Goal: Task Accomplishment & Management: Use online tool/utility

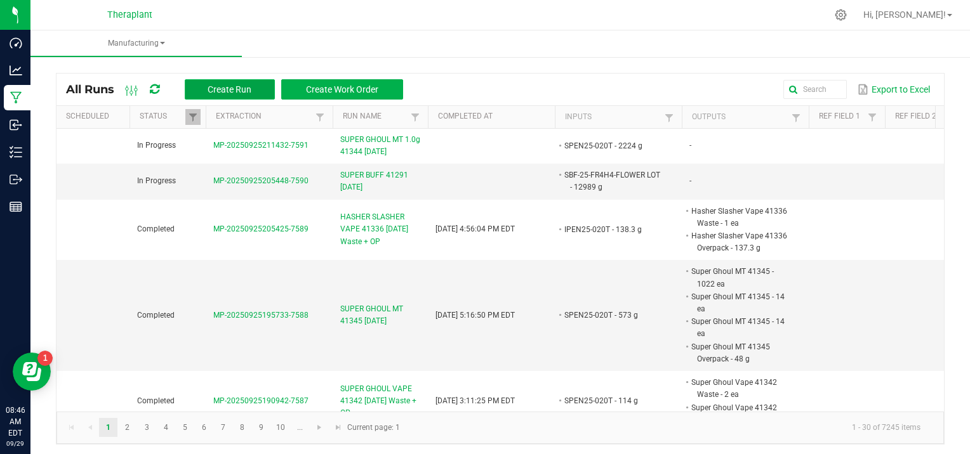
click at [232, 84] on span "Create Run" at bounding box center [230, 89] width 44 height 10
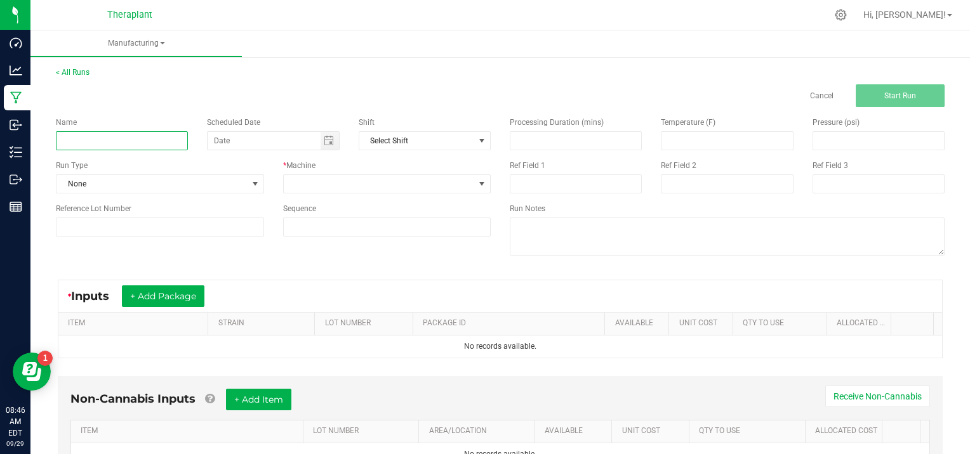
click at [76, 138] on input at bounding box center [122, 140] width 132 height 19
click at [95, 138] on input "d25-114" at bounding box center [122, 140] width 132 height 19
type input "d"
type input "D25-114"
click at [250, 183] on span at bounding box center [255, 184] width 10 height 10
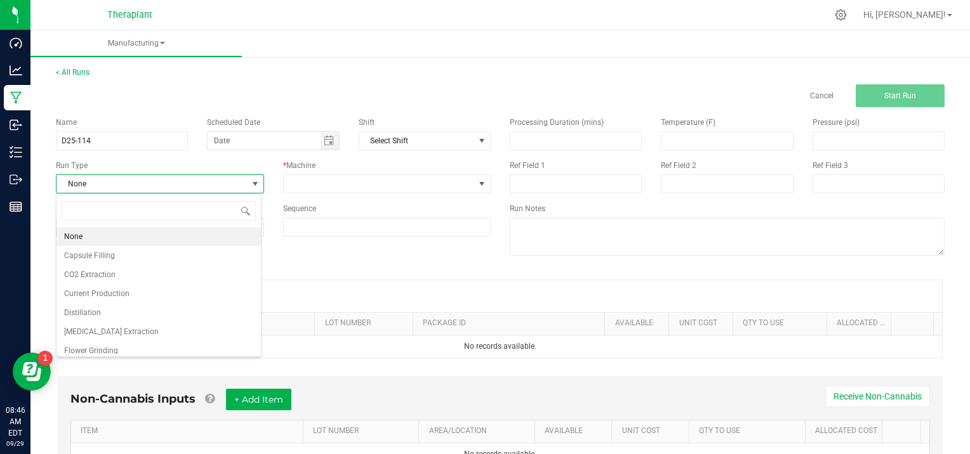
scroll to position [18, 205]
click at [106, 326] on span "[MEDICAL_DATA] Extraction" at bounding box center [111, 332] width 95 height 13
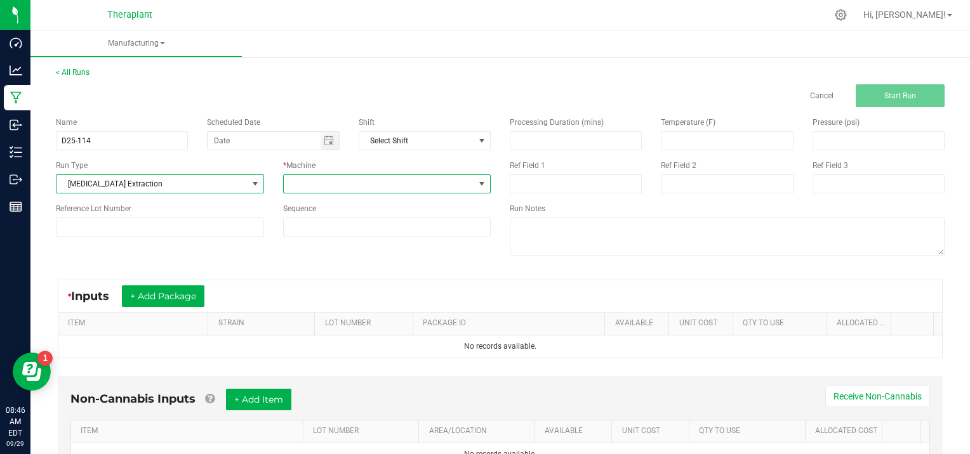
click at [479, 181] on span at bounding box center [482, 184] width 10 height 10
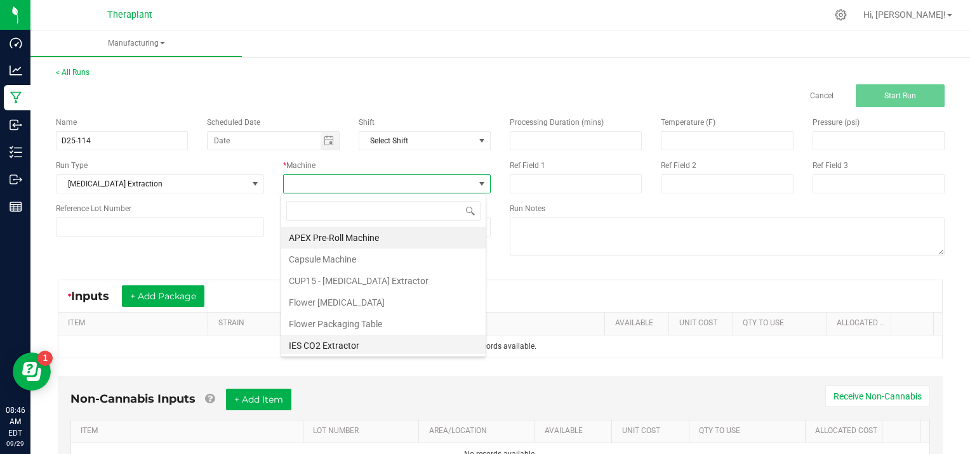
click at [314, 346] on li "IES CO2 Extractor" at bounding box center [383, 346] width 204 height 22
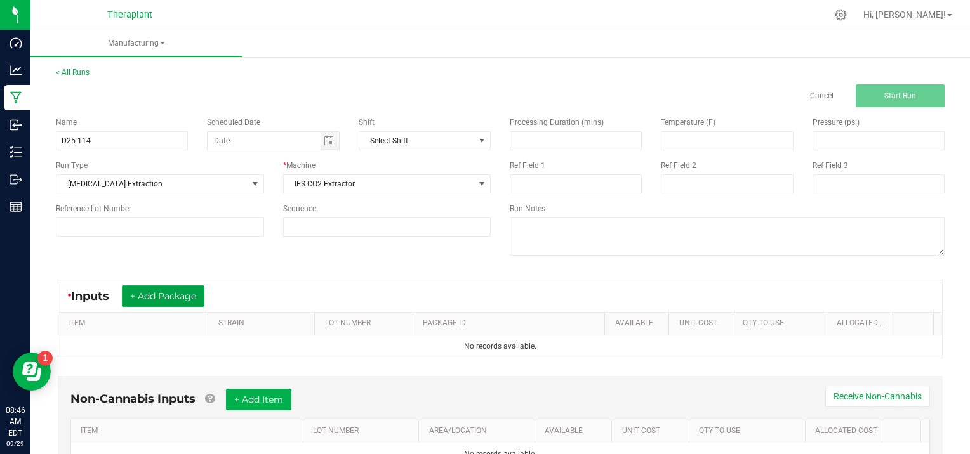
click at [143, 292] on button "+ Add Package" at bounding box center [163, 297] width 82 height 22
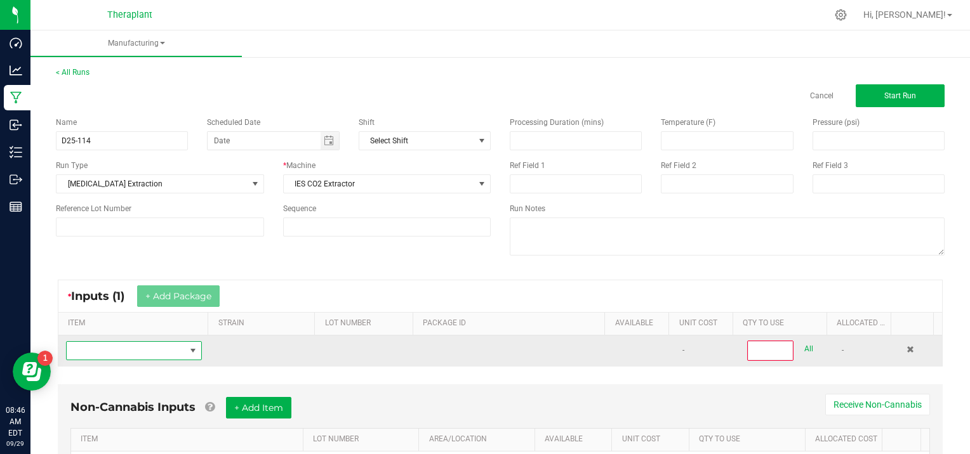
click at [94, 350] on span "NO DATA FOUND" at bounding box center [126, 351] width 119 height 18
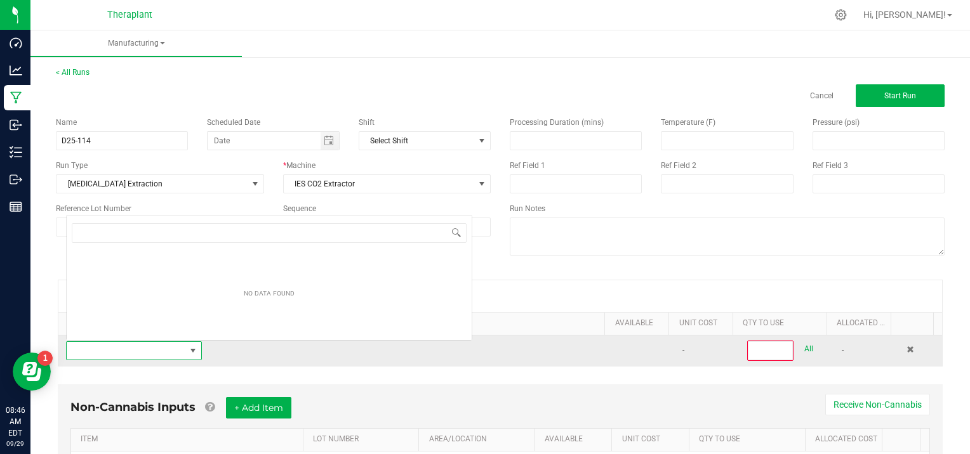
scroll to position [18, 131]
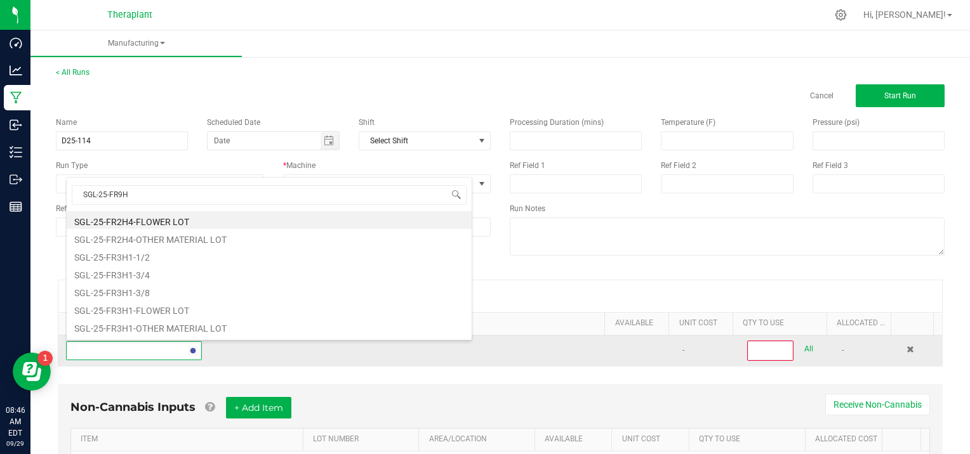
type input "SGL-25-FR9H2"
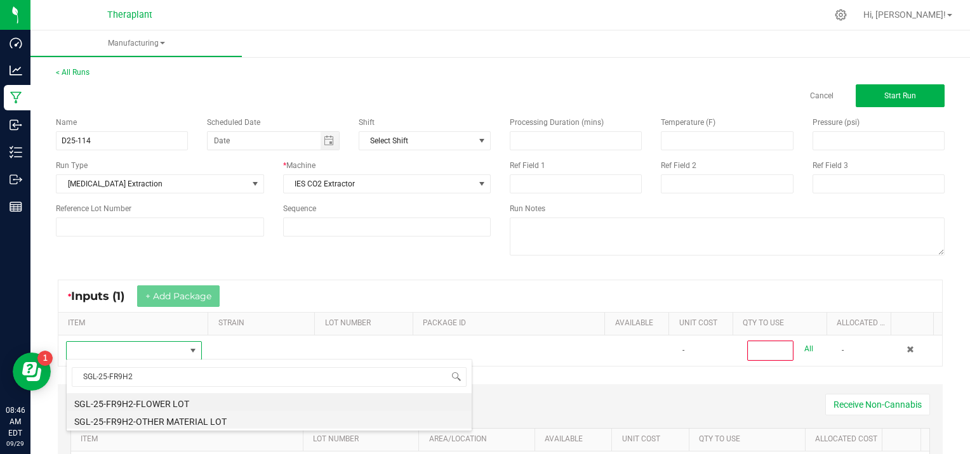
click at [133, 425] on li "SGL-25-FR9H2-OTHER MATERIAL LOT" at bounding box center [269, 420] width 405 height 18
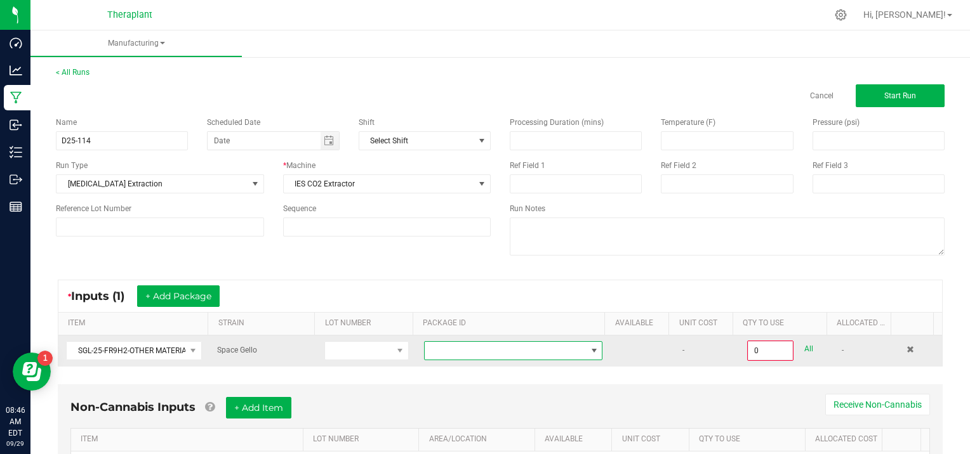
click at [589, 347] on span at bounding box center [594, 351] width 10 height 10
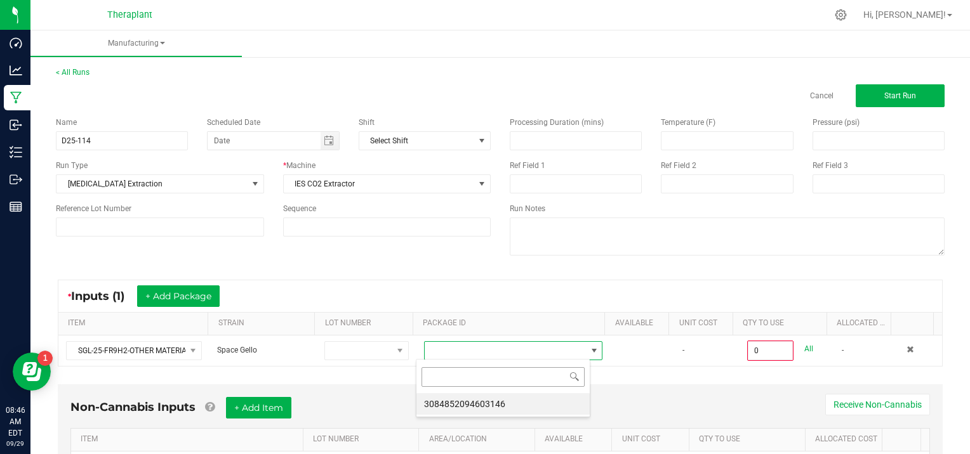
scroll to position [18, 174]
click at [499, 410] on li "3084852094603146" at bounding box center [502, 404] width 173 height 22
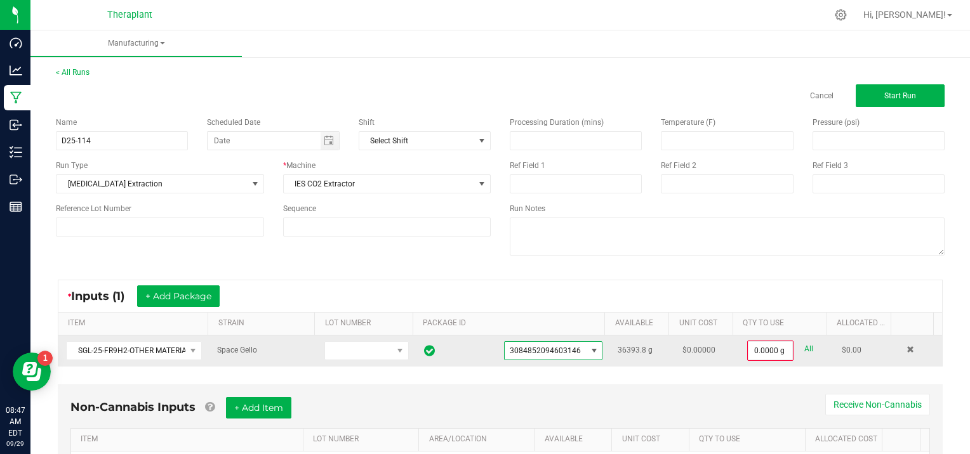
click at [804, 344] on link "All" at bounding box center [808, 349] width 9 height 17
click at [772, 349] on input "36393.8" at bounding box center [770, 350] width 45 height 18
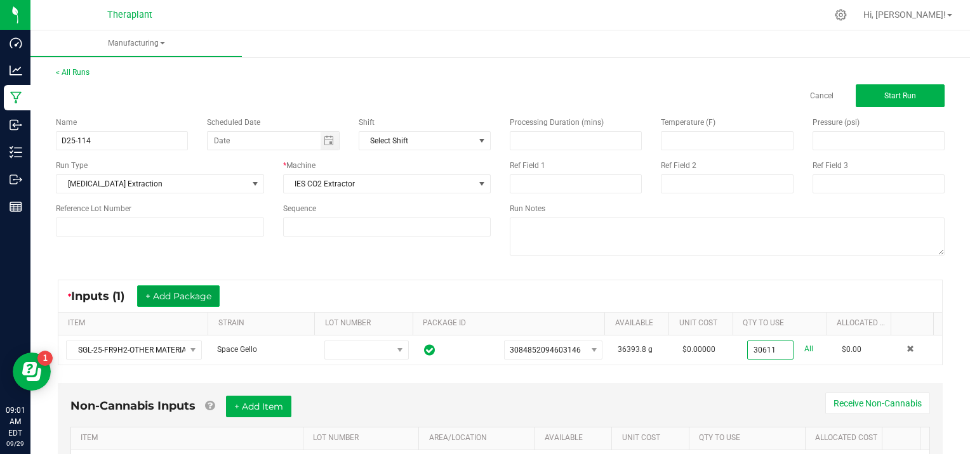
type input "30611.0000 g"
click at [153, 292] on button "+ Add Package" at bounding box center [178, 297] width 82 height 22
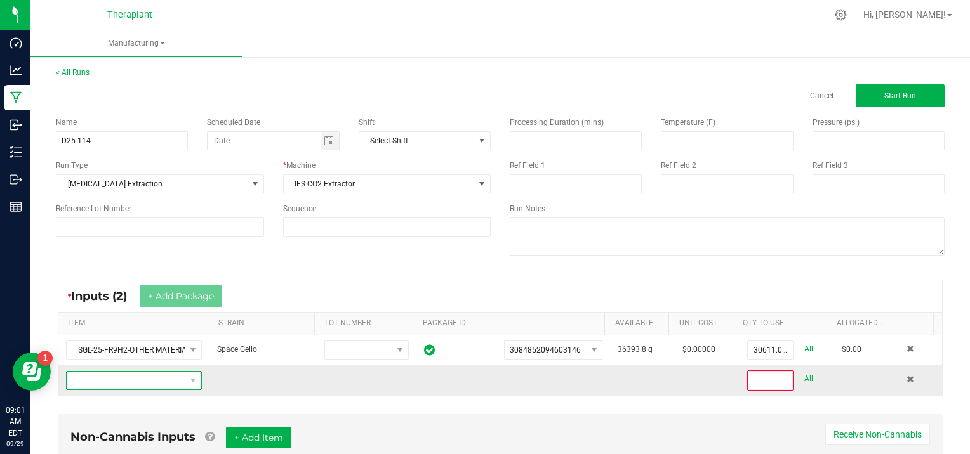
click at [88, 378] on span "NO DATA FOUND" at bounding box center [126, 381] width 119 height 18
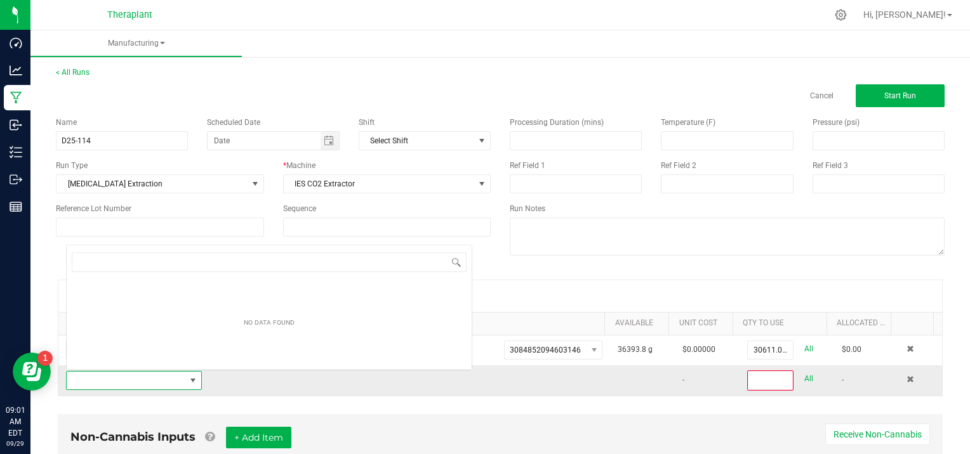
scroll to position [18, 131]
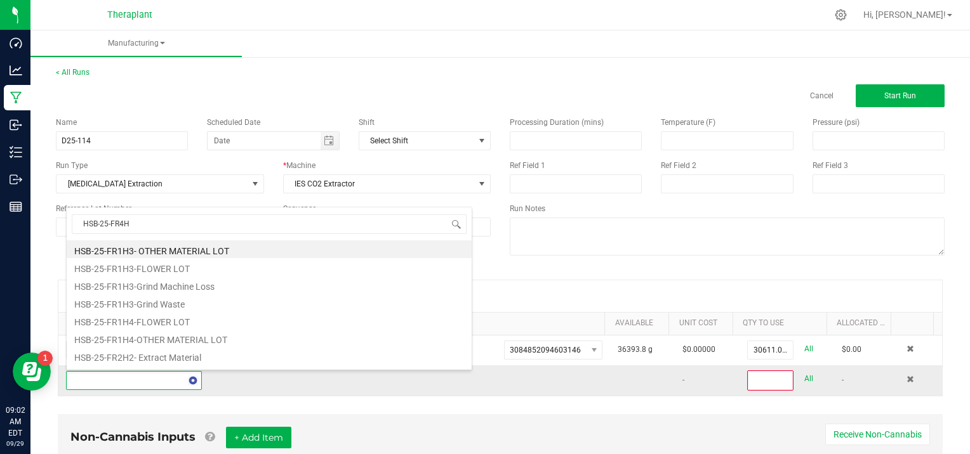
type input "HSB-25-FR4H4"
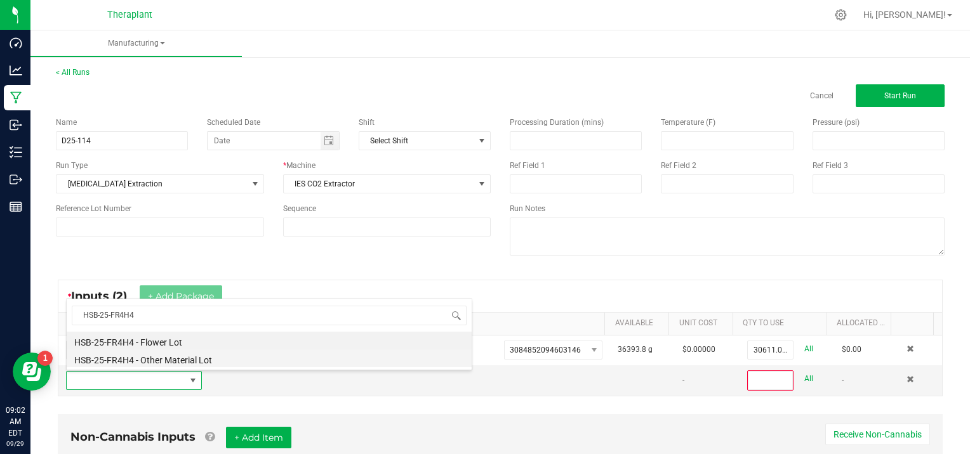
click at [109, 361] on li "HSB-25-FR4H4 - Other Material Lot" at bounding box center [269, 359] width 405 height 18
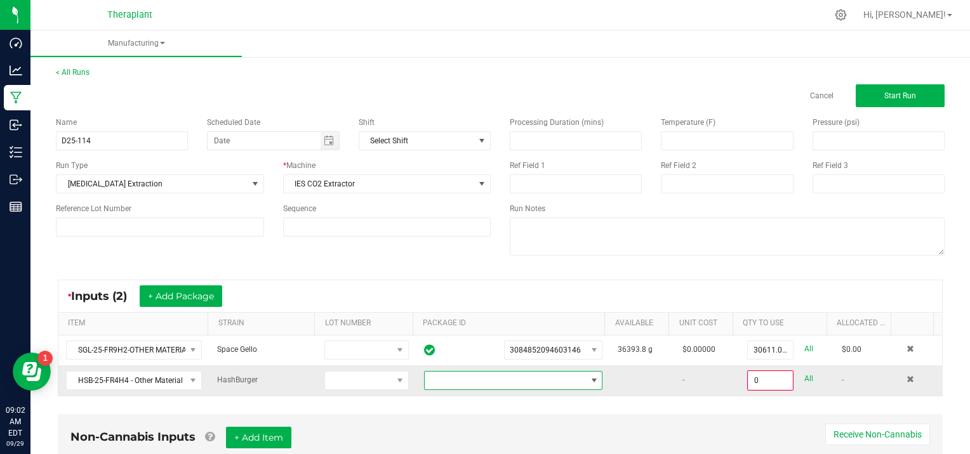
click at [589, 378] on span at bounding box center [594, 381] width 10 height 10
click at [516, 432] on li "9599247979969657" at bounding box center [502, 434] width 173 height 22
click at [804, 375] on link "All" at bounding box center [808, 379] width 9 height 17
type input "20506.1000 g"
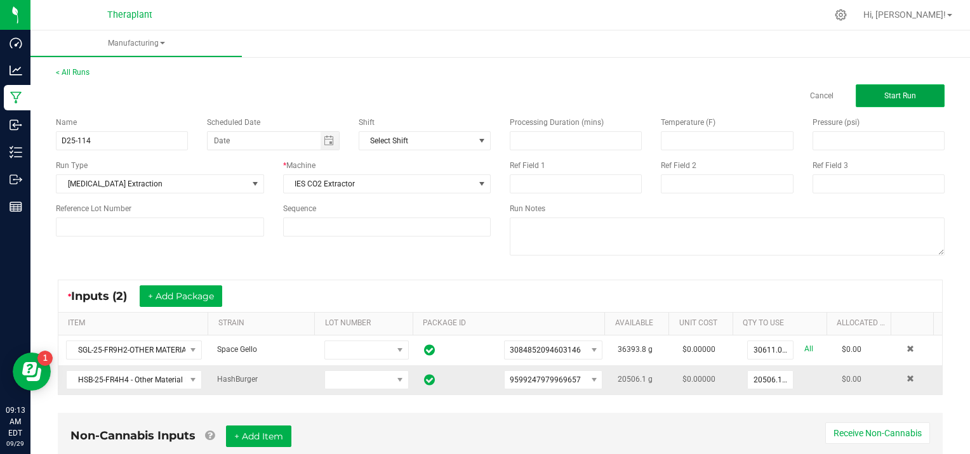
click at [890, 93] on span "Start Run" at bounding box center [900, 95] width 32 height 9
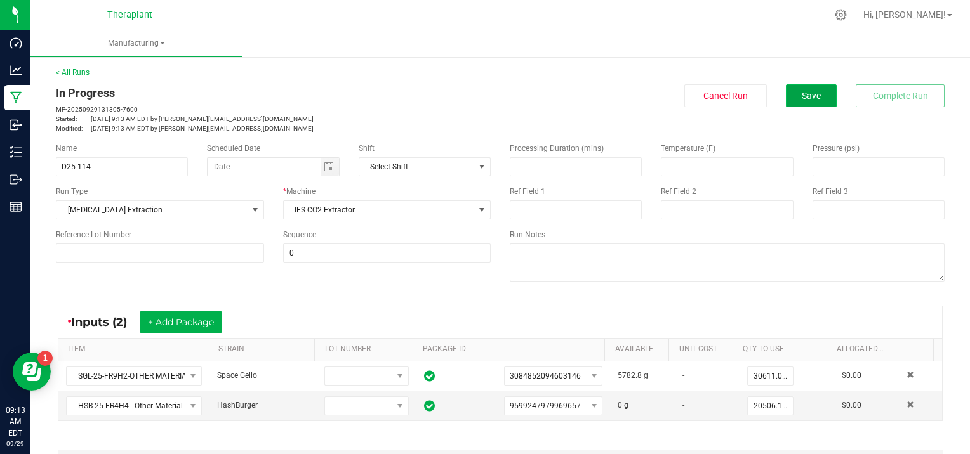
click at [817, 95] on button "Save" at bounding box center [811, 95] width 51 height 23
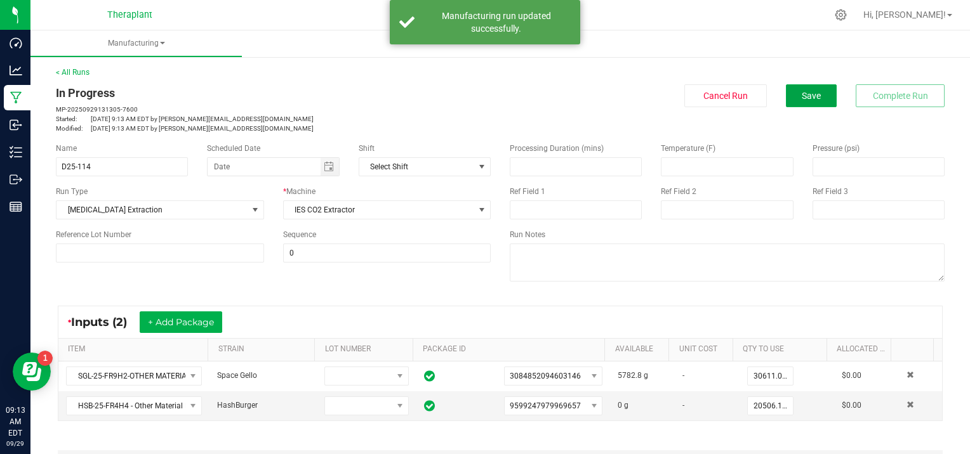
click at [817, 95] on button "Save" at bounding box center [811, 95] width 51 height 23
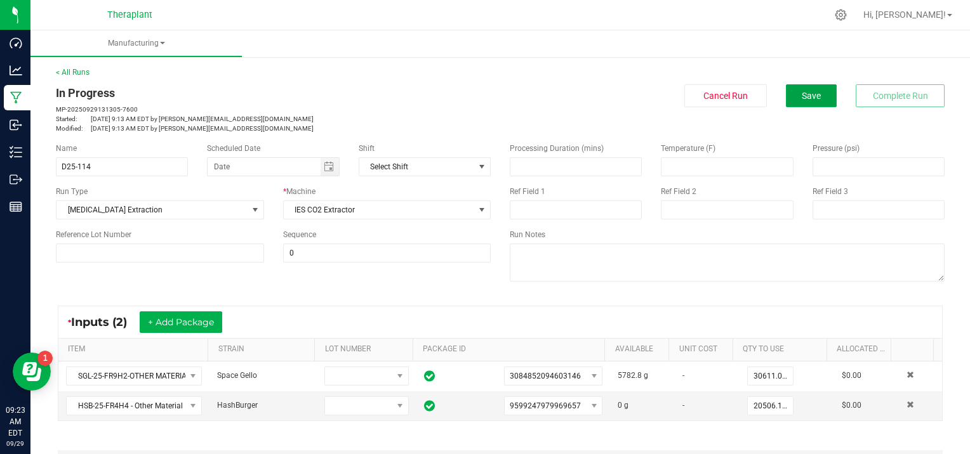
click at [817, 95] on button "Save" at bounding box center [811, 95] width 51 height 23
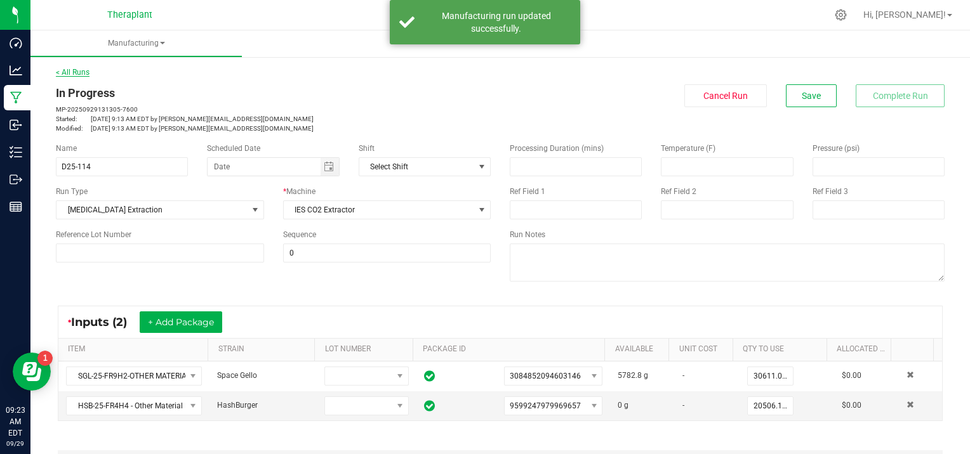
click at [84, 71] on link "< All Runs" at bounding box center [73, 72] width 34 height 9
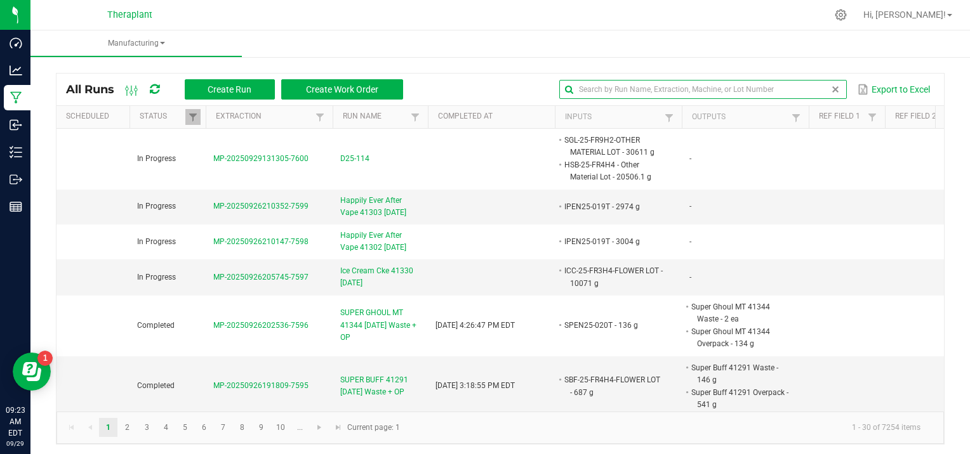
click at [800, 90] on input "text" at bounding box center [702, 89] width 287 height 19
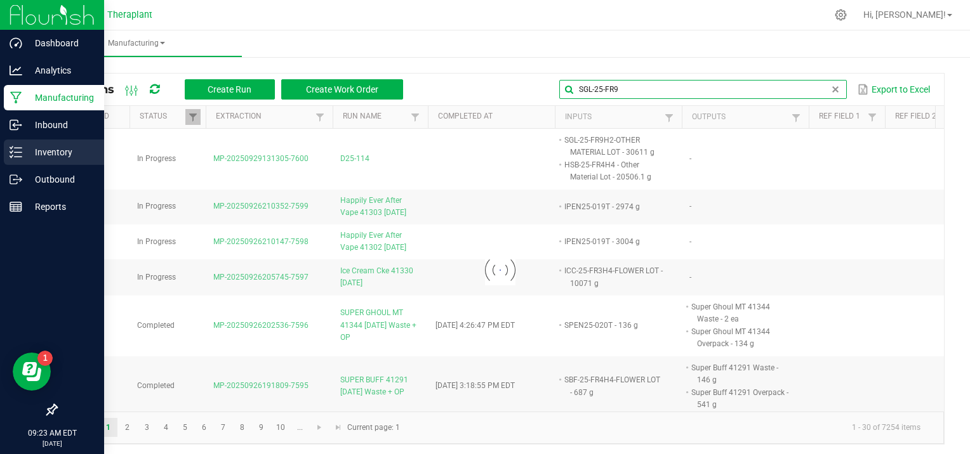
type input "SGL-25-FR9"
click at [35, 150] on p "Inventory" at bounding box center [60, 152] width 76 height 15
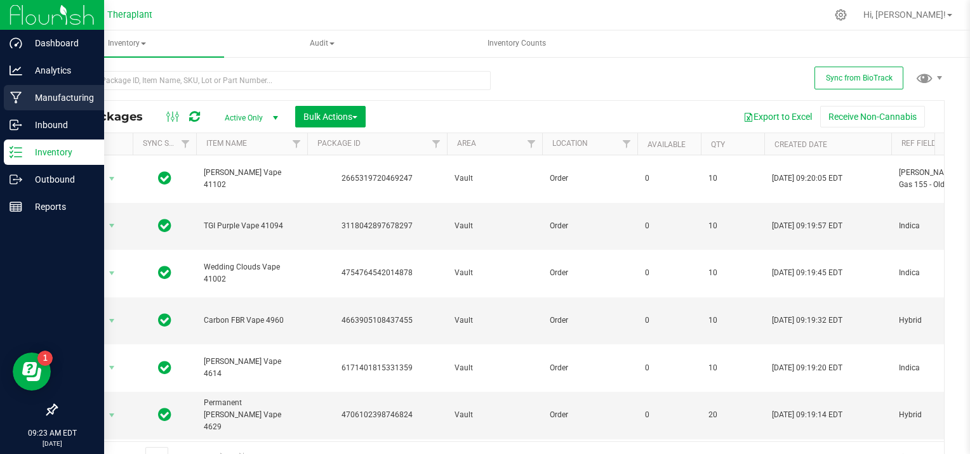
click at [26, 95] on p "Manufacturing" at bounding box center [60, 97] width 76 height 15
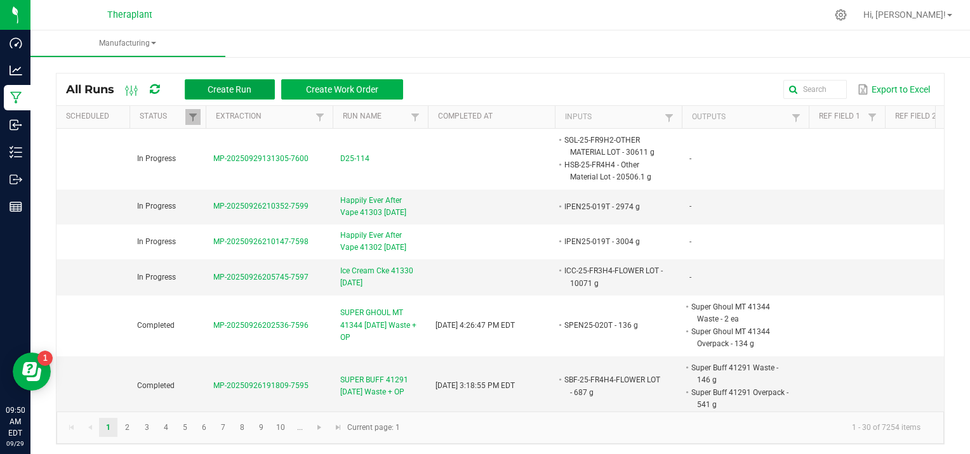
click at [240, 88] on span "Create Run" at bounding box center [230, 89] width 44 height 10
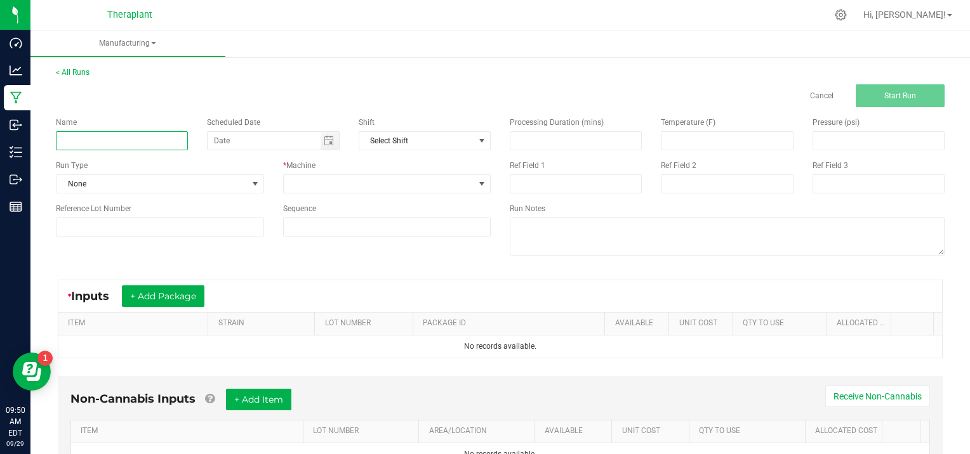
click at [81, 136] on input at bounding box center [122, 140] width 132 height 19
type input "BANAPPLE MEDELLIN PARTY PACK 41246 [DATE]"
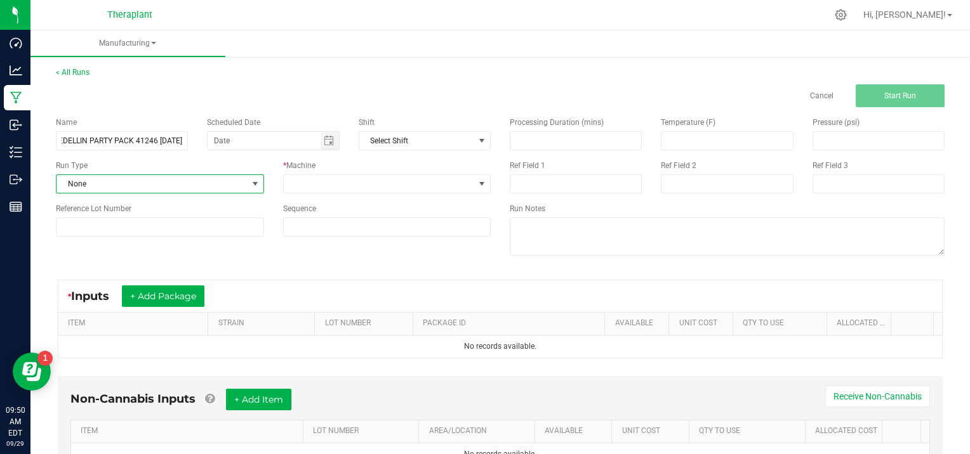
scroll to position [0, 0]
click at [254, 181] on span at bounding box center [255, 184] width 10 height 10
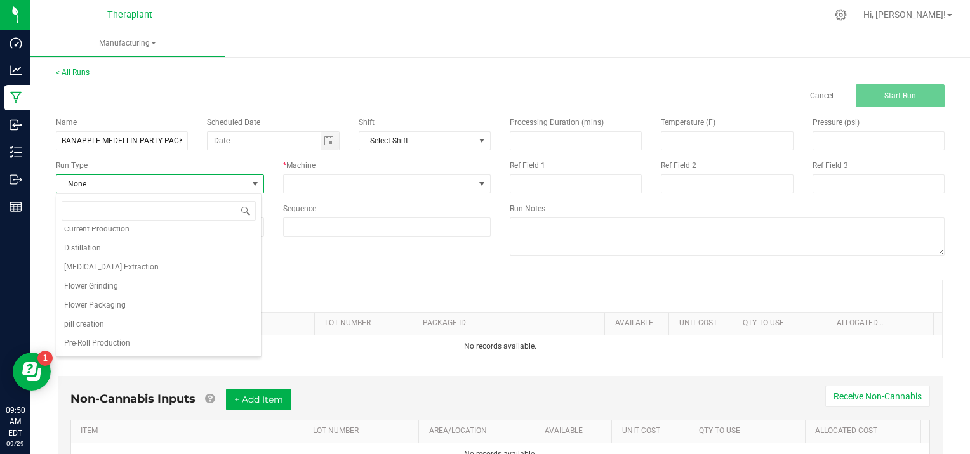
scroll to position [82, 0]
click at [147, 327] on li "Pre-Roll Production" at bounding box center [158, 326] width 204 height 19
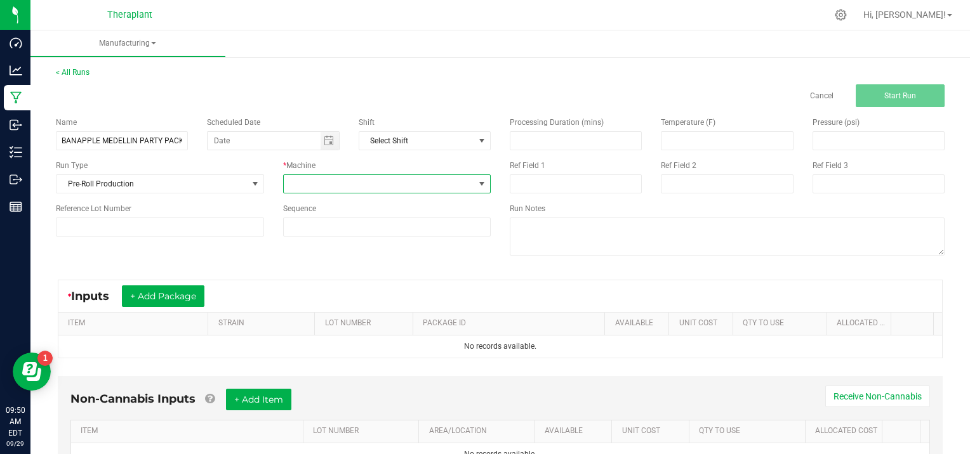
click at [478, 180] on span at bounding box center [482, 184] width 10 height 10
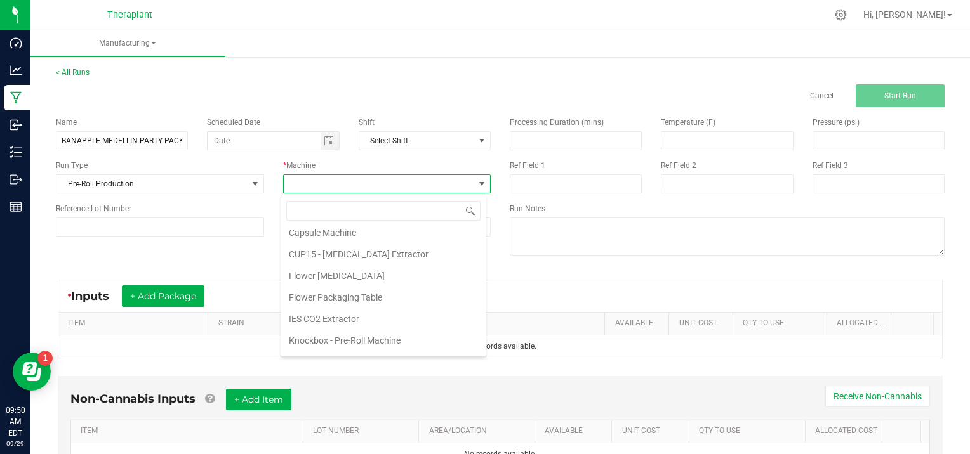
scroll to position [65, 0]
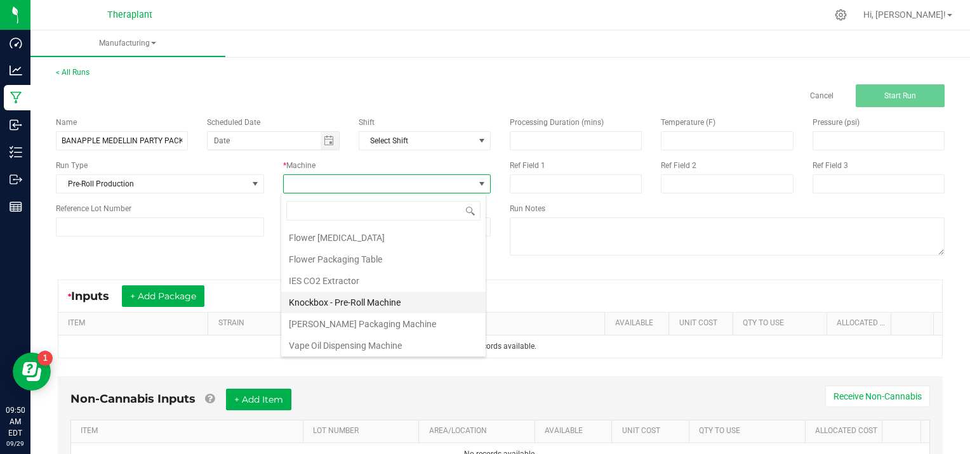
click at [392, 298] on li "Knockbox - Pre-Roll Machine" at bounding box center [383, 303] width 204 height 22
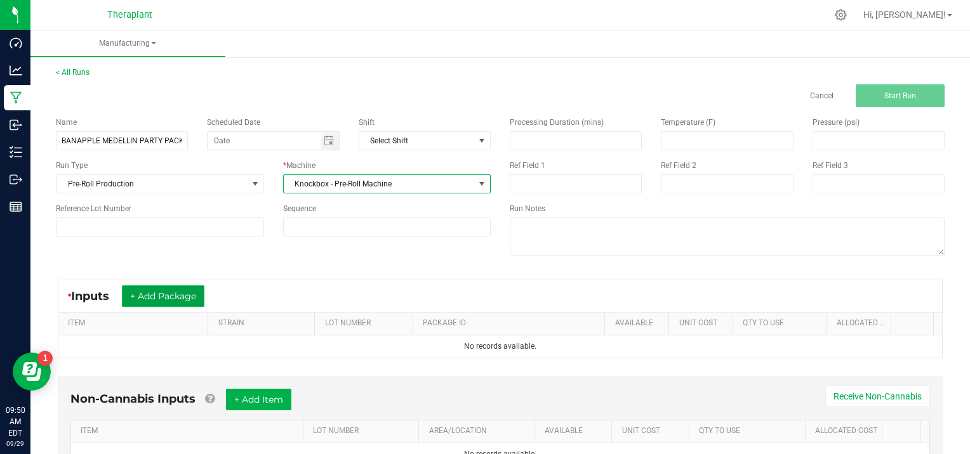
click at [162, 296] on button "+ Add Package" at bounding box center [163, 297] width 82 height 22
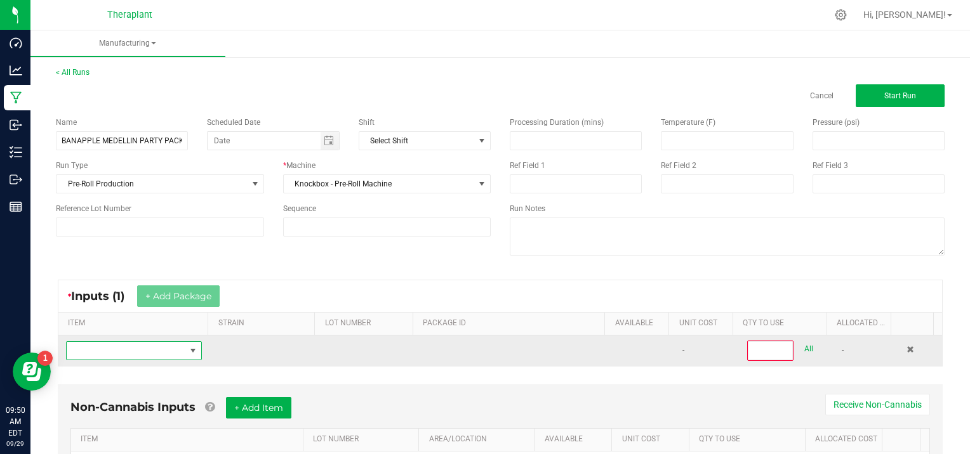
click at [101, 348] on span "NO DATA FOUND" at bounding box center [126, 351] width 119 height 18
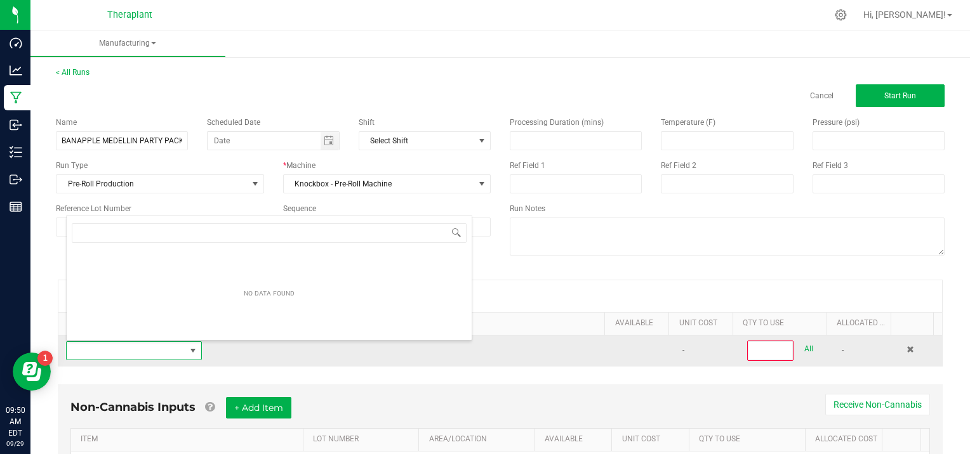
scroll to position [18, 131]
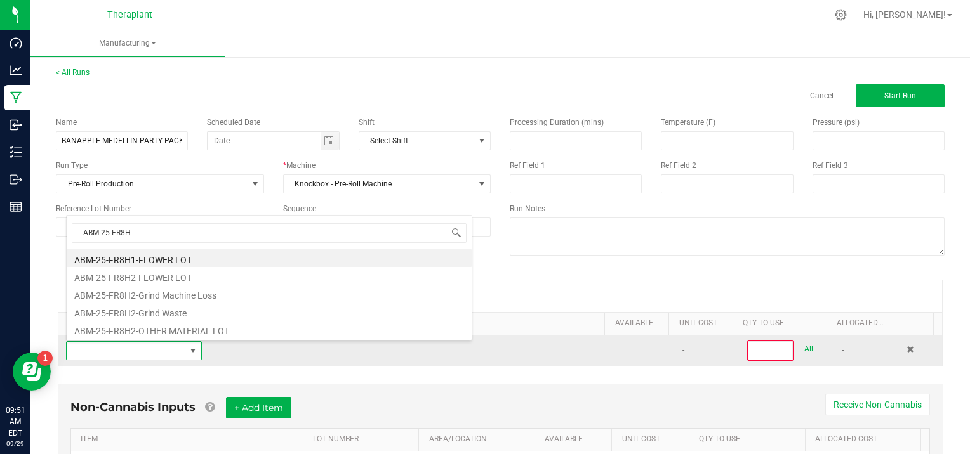
type input "ABM-25-FR8H2"
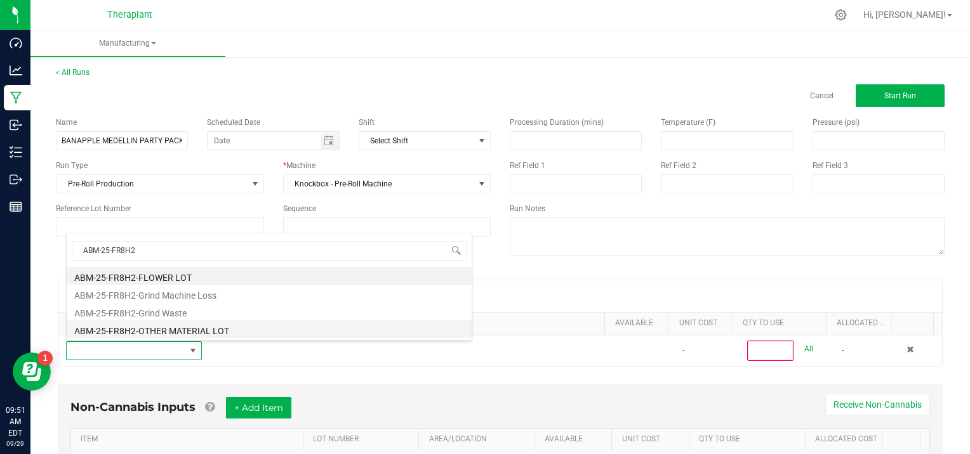
click at [226, 332] on li "ABM-25-FR8H2-OTHER MATERIAL LOT" at bounding box center [269, 329] width 405 height 18
type input "0"
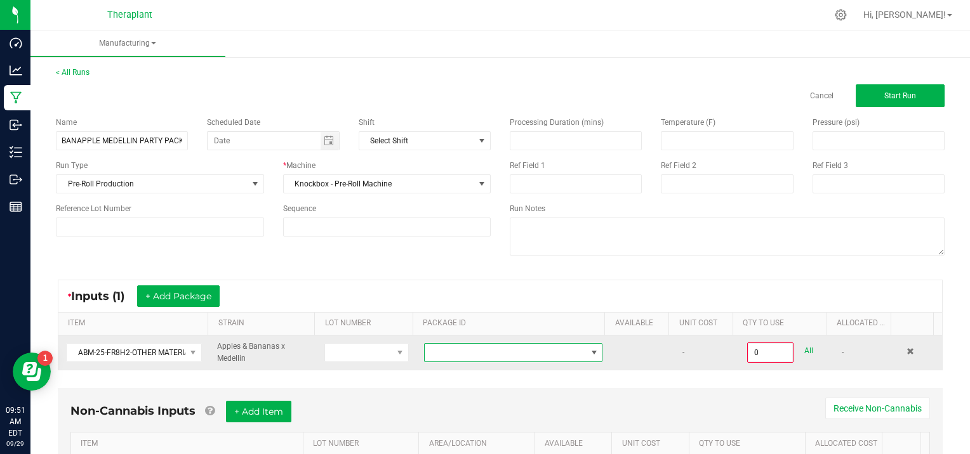
click at [589, 349] on span "NO DATA FOUND" at bounding box center [594, 353] width 10 height 10
click at [589, 350] on span "NO DATA FOUND" at bounding box center [594, 353] width 10 height 10
click at [906, 350] on span at bounding box center [910, 352] width 8 height 8
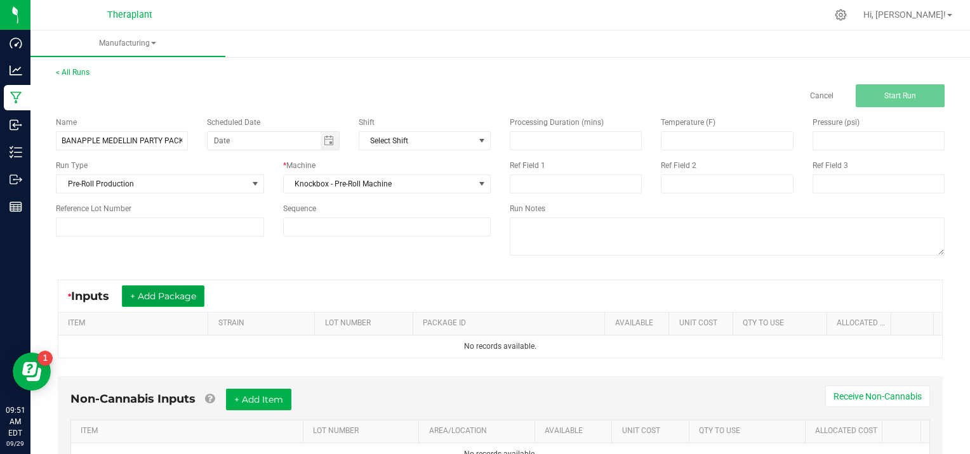
click at [176, 290] on button "+ Add Package" at bounding box center [163, 297] width 82 height 22
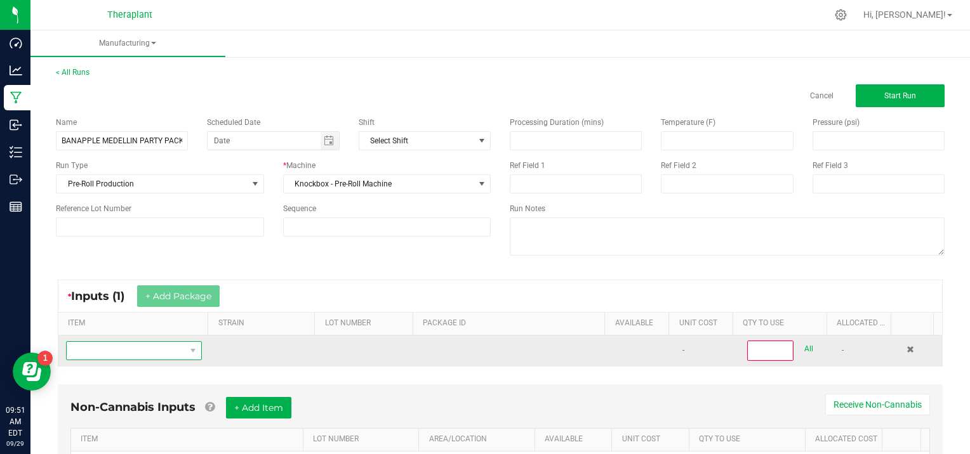
click at [95, 348] on span "NO DATA FOUND" at bounding box center [126, 351] width 119 height 18
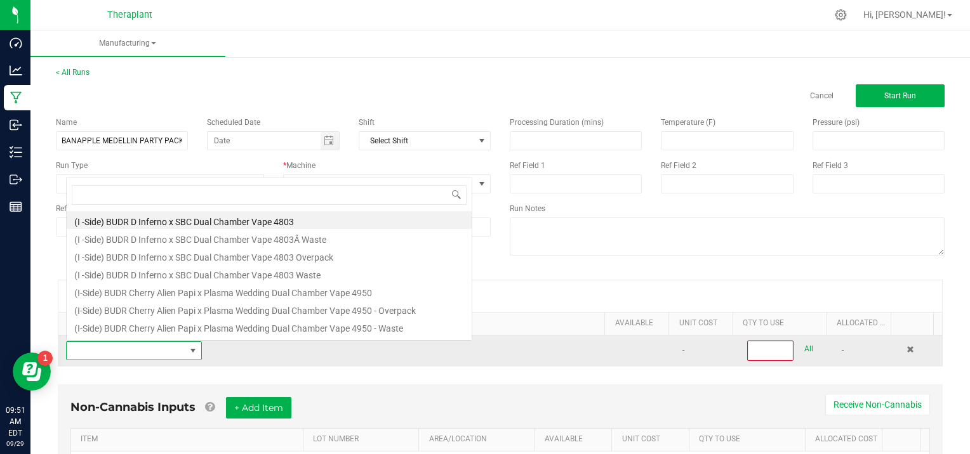
scroll to position [18, 131]
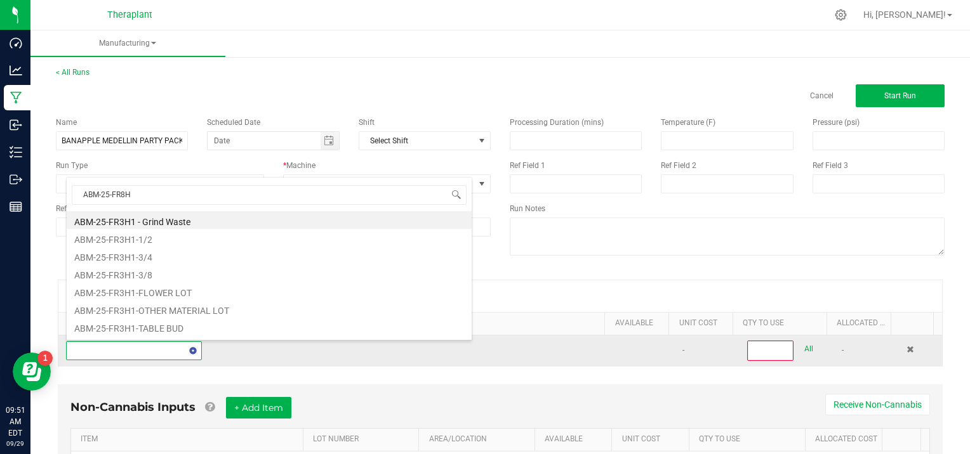
type input "ABM-25-FR8H2"
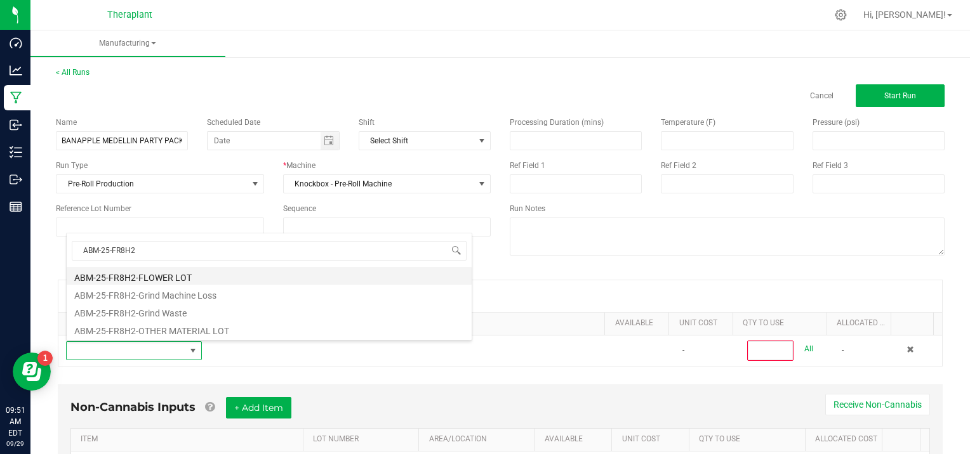
click at [182, 275] on li "ABM-25-FR8H2-FLOWER LOT" at bounding box center [269, 276] width 405 height 18
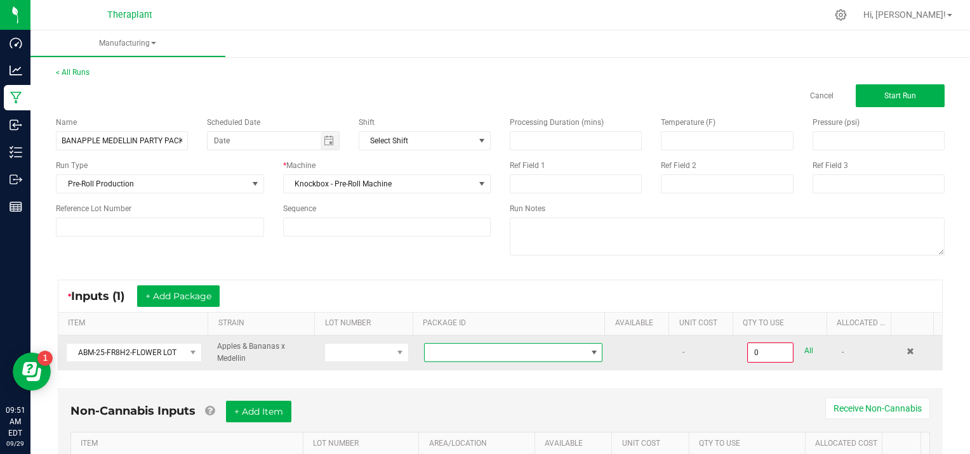
click at [589, 348] on span at bounding box center [594, 353] width 10 height 10
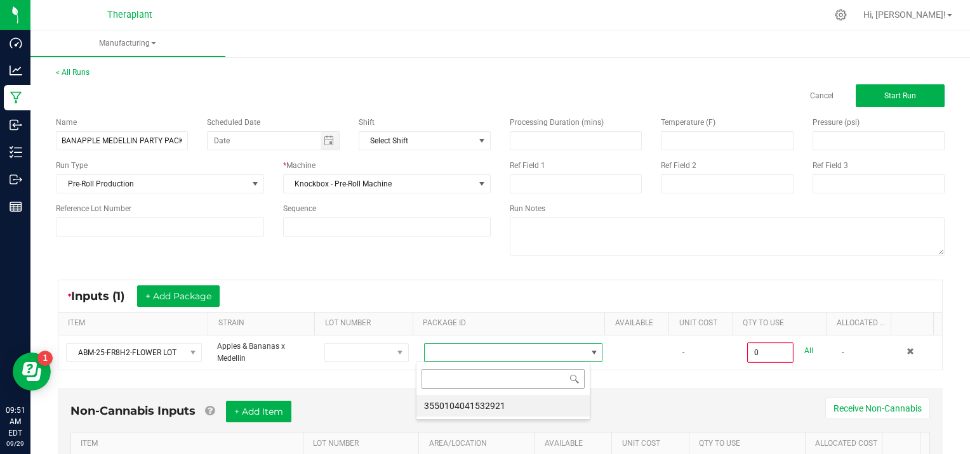
scroll to position [18, 174]
click at [545, 407] on li "3550104041532921" at bounding box center [502, 406] width 173 height 22
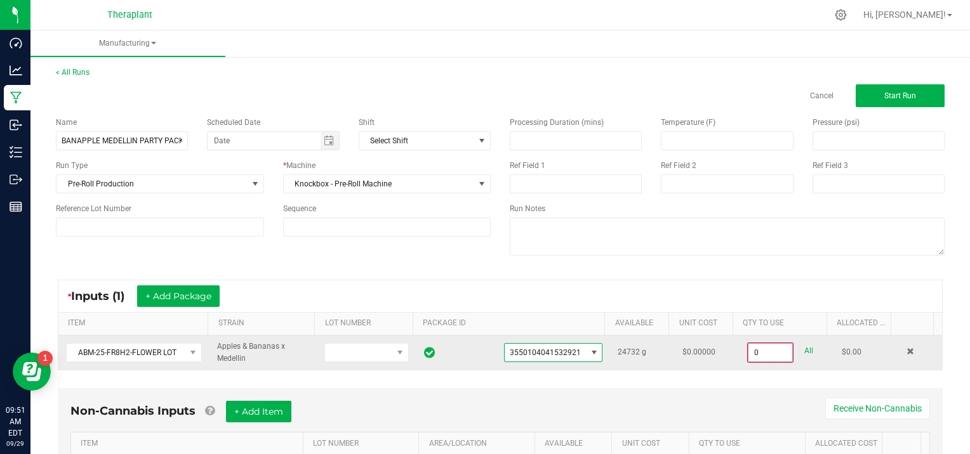
click at [769, 348] on input "0" at bounding box center [770, 353] width 44 height 18
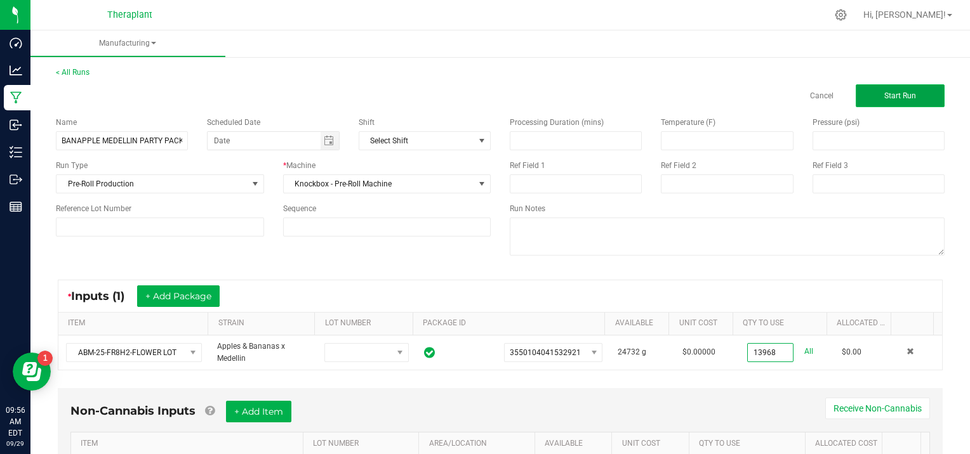
type input "13968.0000 g"
click at [884, 99] on span "Start Run" at bounding box center [900, 95] width 32 height 9
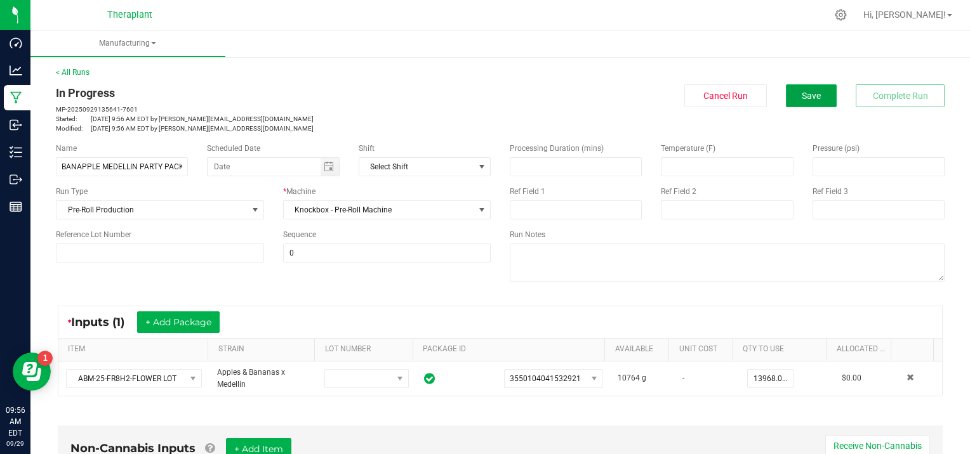
click at [810, 103] on button "Save" at bounding box center [811, 95] width 51 height 23
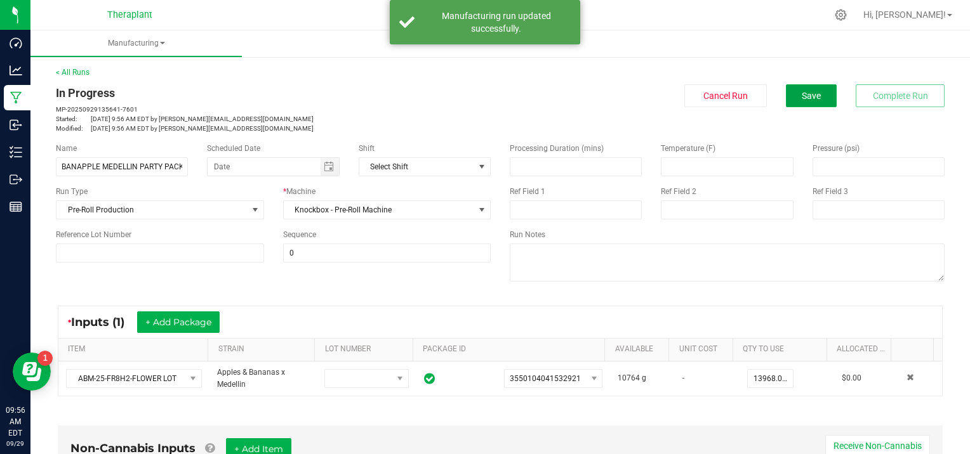
click at [810, 100] on span "Save" at bounding box center [810, 96] width 19 height 10
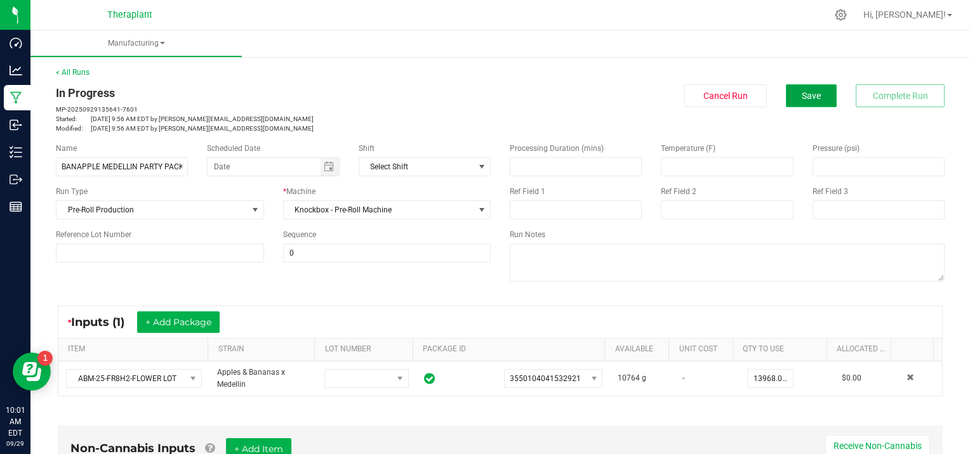
click at [811, 100] on button "Save" at bounding box center [811, 95] width 51 height 23
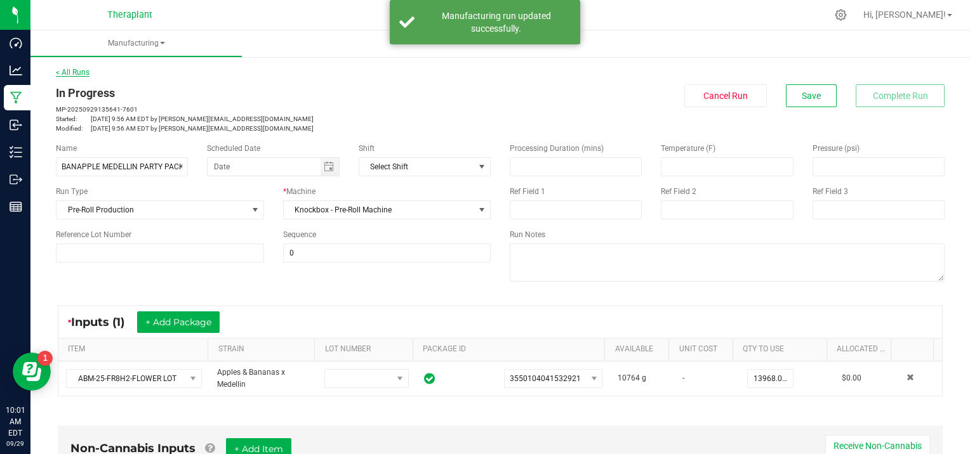
click at [76, 72] on link "< All Runs" at bounding box center [73, 72] width 34 height 9
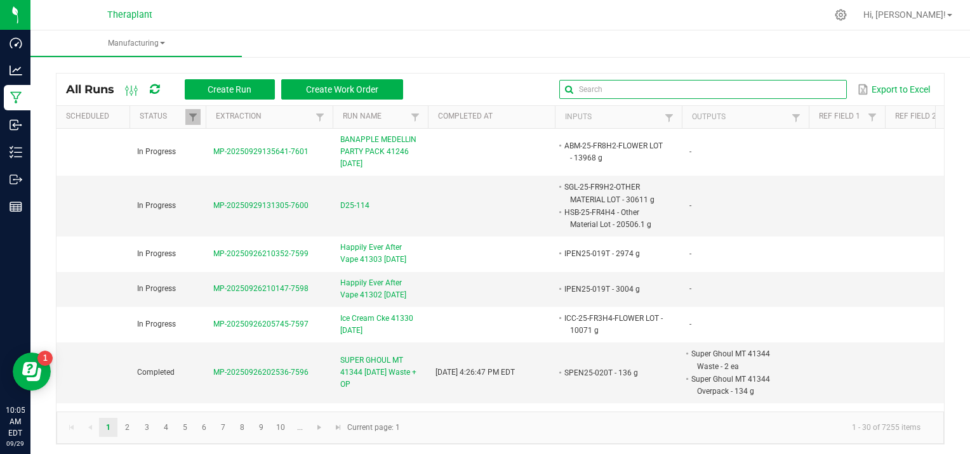
click at [812, 91] on input "text" at bounding box center [702, 89] width 287 height 19
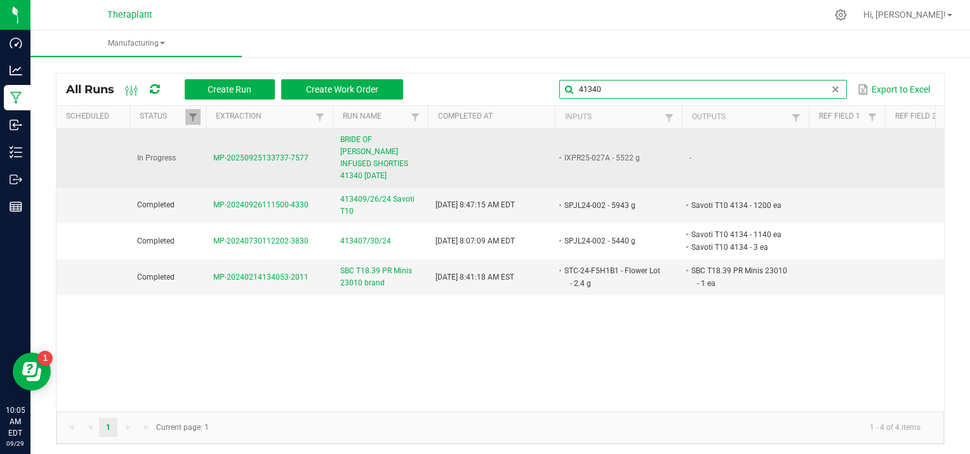
type input "41340"
click at [380, 164] on span "BRIDE OF [PERSON_NAME] INFUSED SHORTIES 41340 [DATE]" at bounding box center [380, 158] width 80 height 49
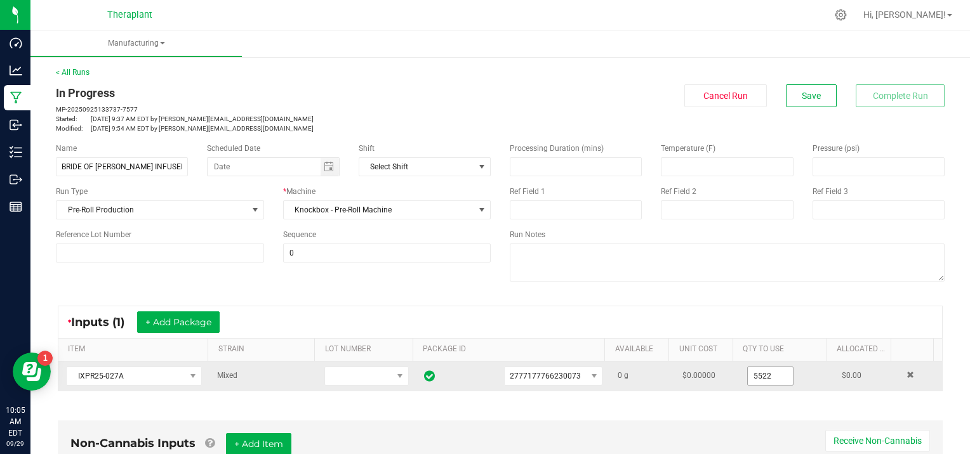
click at [765, 378] on input "5522" at bounding box center [770, 376] width 45 height 18
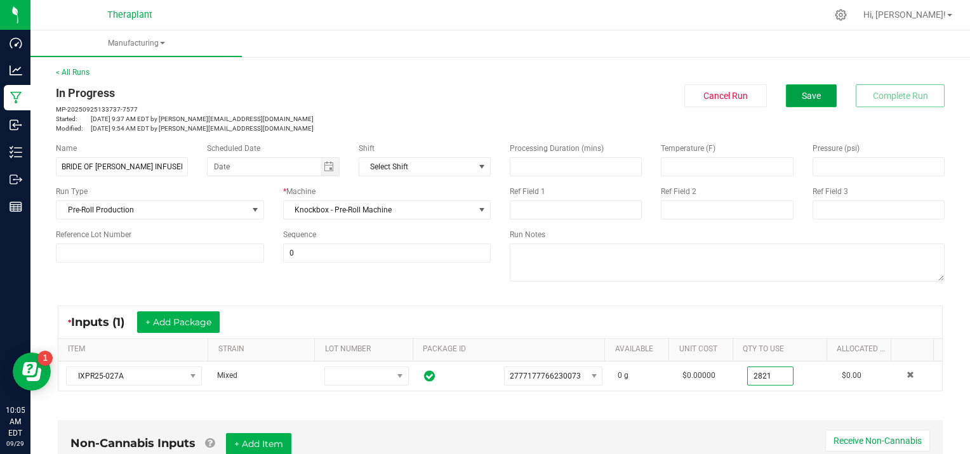
type input "2821.0000 g"
click at [789, 84] on button "Save" at bounding box center [811, 95] width 51 height 23
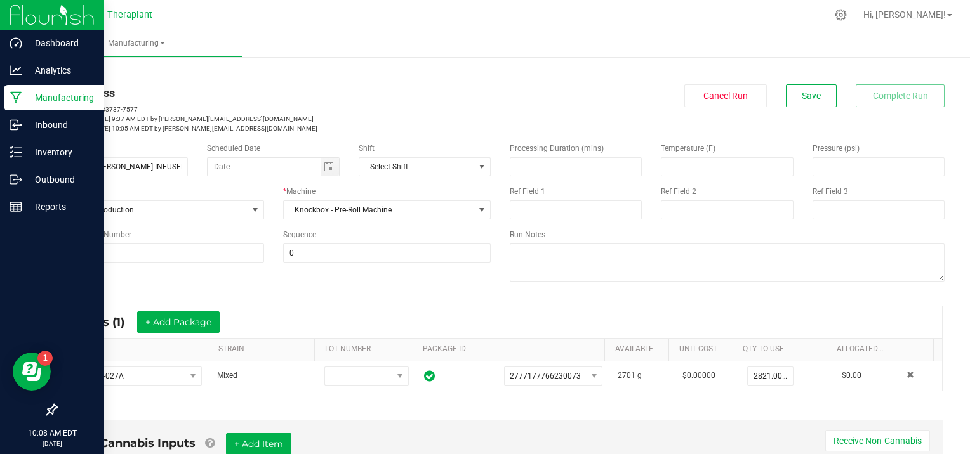
click at [23, 98] on p "Manufacturing" at bounding box center [60, 97] width 76 height 15
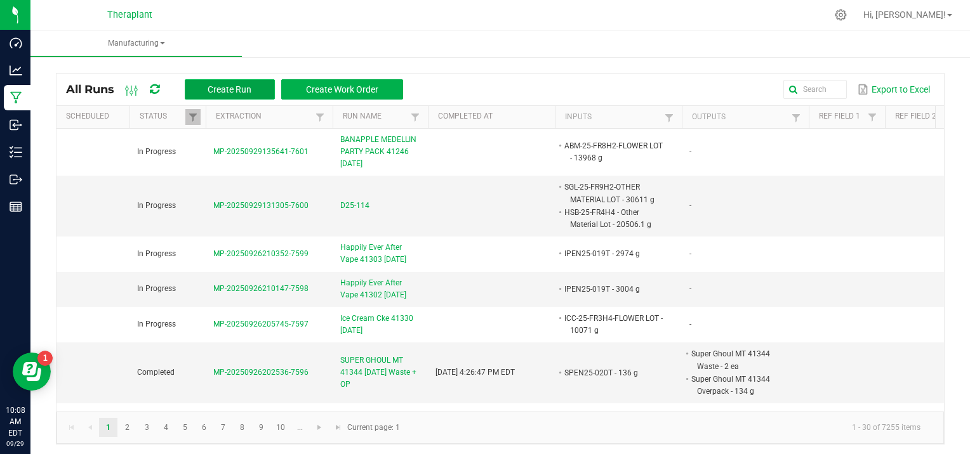
click at [245, 86] on span "Create Run" at bounding box center [230, 89] width 44 height 10
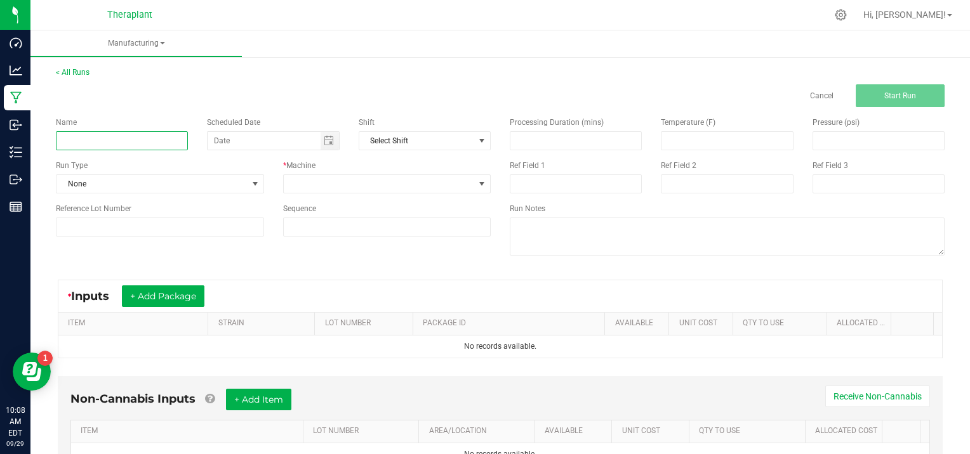
click at [175, 142] on input at bounding box center [122, 140] width 132 height 19
type input "b"
click at [160, 137] on input "Bride of Dankenstein 2g Fatboy41341" at bounding box center [122, 140] width 132 height 19
click at [183, 142] on input "Bride of Dankenstein 2g Fatboy 41341" at bounding box center [122, 140] width 132 height 19
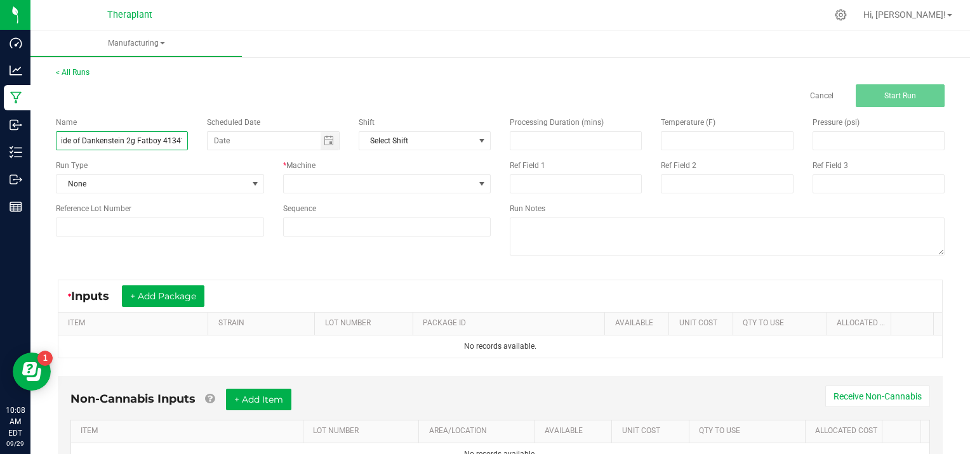
click at [181, 135] on input "Bride of Dankenstein 2g Fatboy 41341" at bounding box center [122, 140] width 132 height 19
click at [175, 140] on input "Bride of Dankenstein 2g Fatboy 41341" at bounding box center [122, 140] width 132 height 19
type input "Bride of Dankenstein 2g Fatboy 41341 [DATE]"
click at [426, 185] on span at bounding box center [379, 184] width 191 height 18
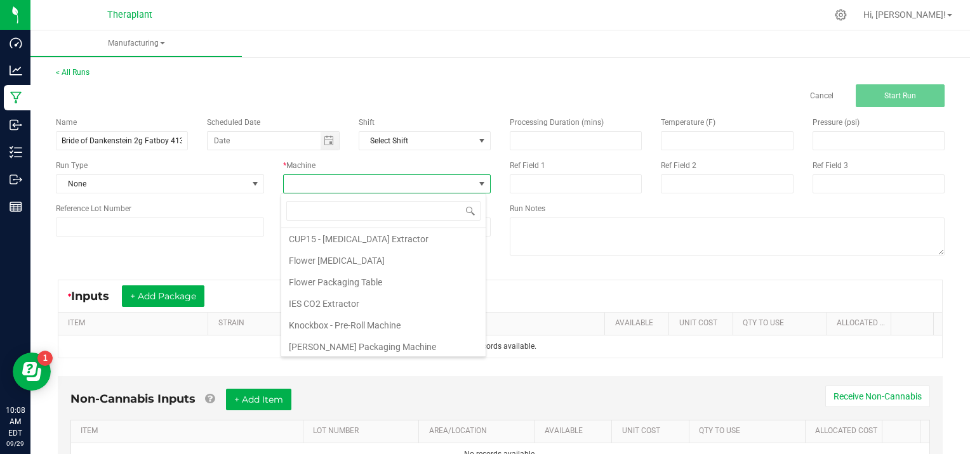
scroll to position [65, 0]
click at [386, 305] on li "Knockbox - Pre-Roll Machine" at bounding box center [383, 303] width 204 height 22
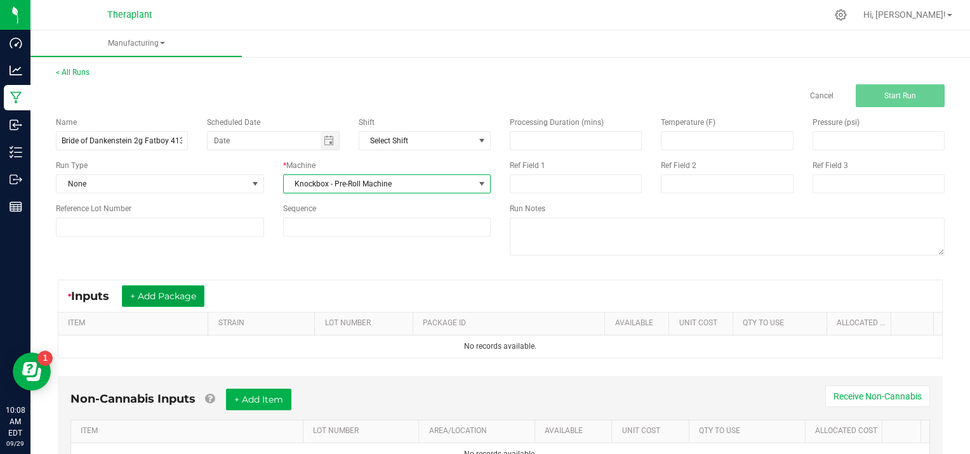
click at [183, 296] on button "+ Add Package" at bounding box center [163, 297] width 82 height 22
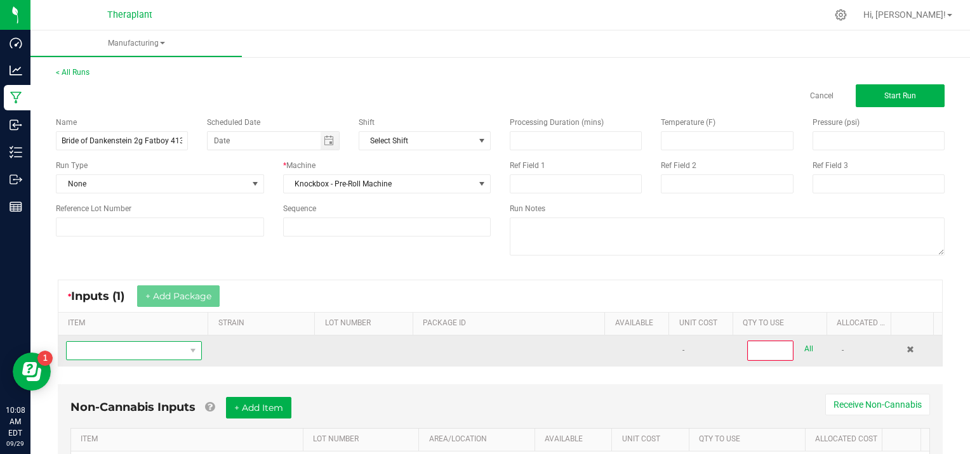
click at [170, 343] on span "NO DATA FOUND" at bounding box center [126, 351] width 119 height 18
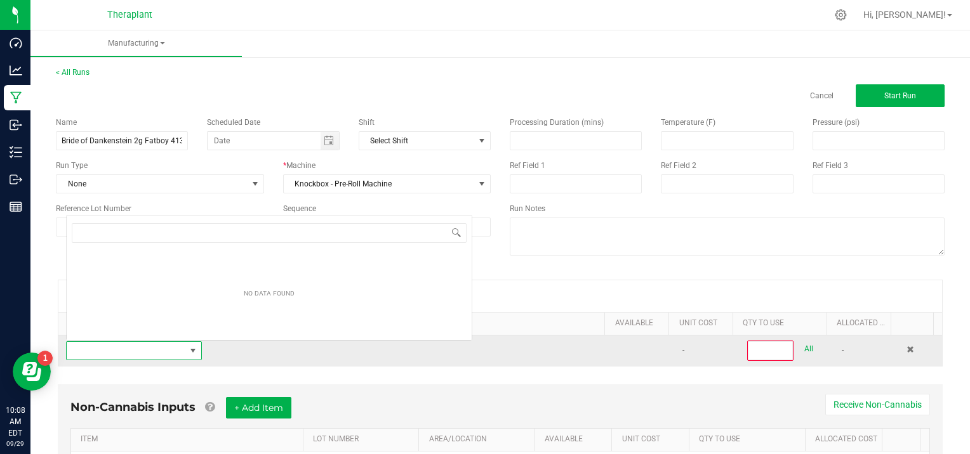
scroll to position [18, 131]
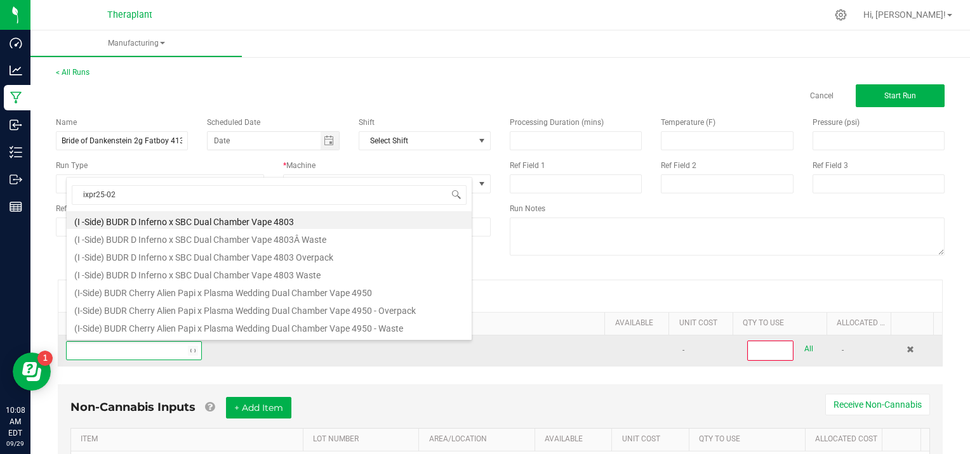
type input "ixpr25-027"
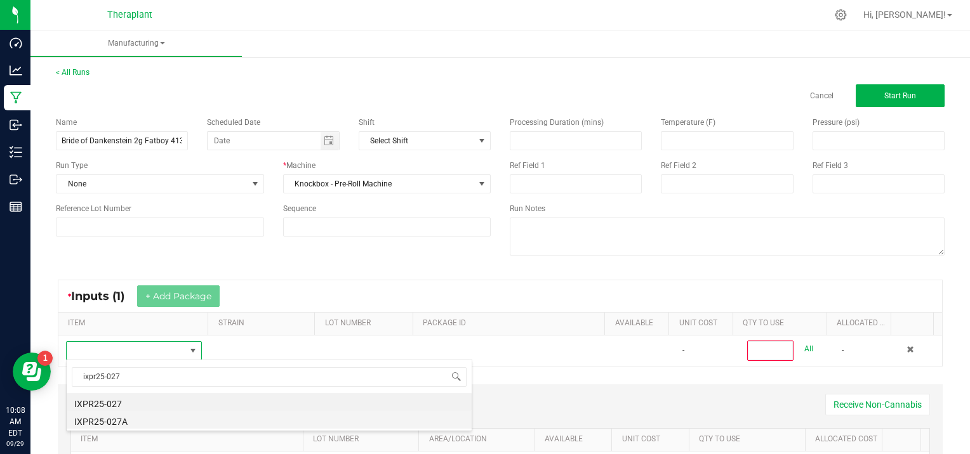
click at [121, 417] on li "IXPR25-027A" at bounding box center [269, 420] width 405 height 18
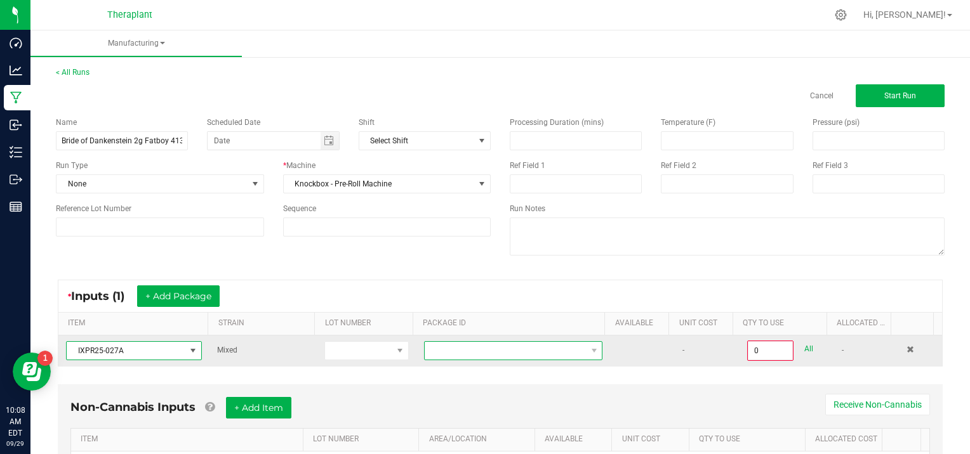
click at [464, 359] on span at bounding box center [513, 350] width 179 height 19
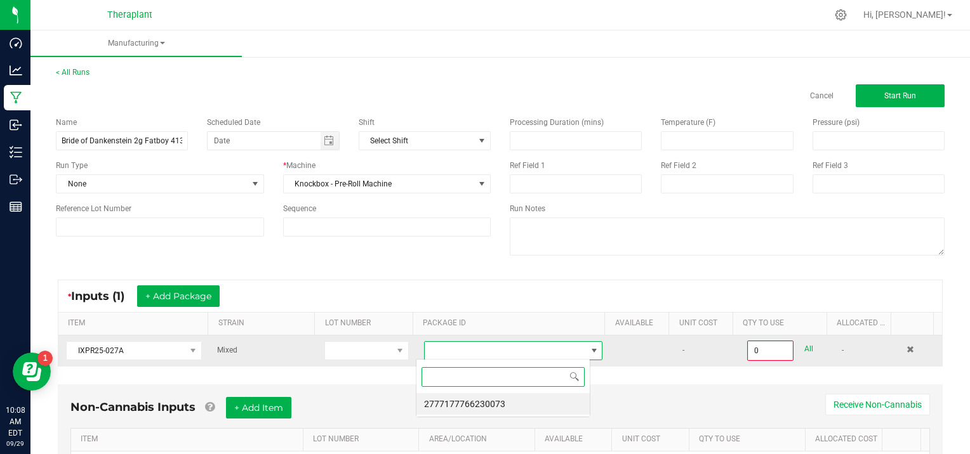
scroll to position [18, 174]
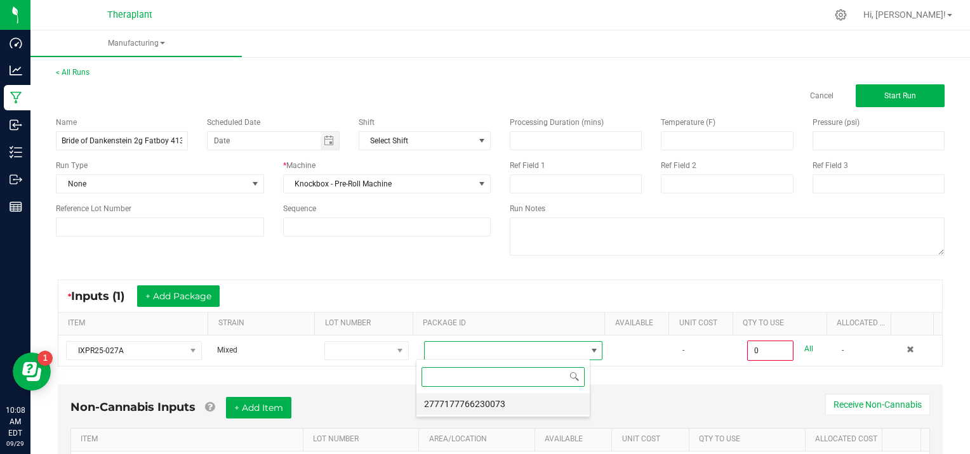
click at [480, 402] on li "2777177766230073" at bounding box center [502, 404] width 173 height 22
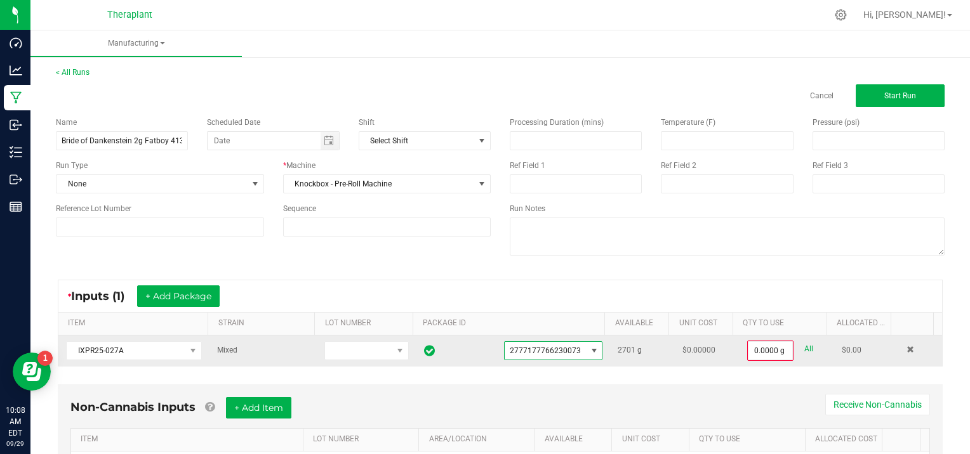
click at [804, 345] on link "All" at bounding box center [808, 349] width 9 height 17
type input "2701.0000 g"
click at [900, 86] on button "Start Run" at bounding box center [899, 95] width 89 height 23
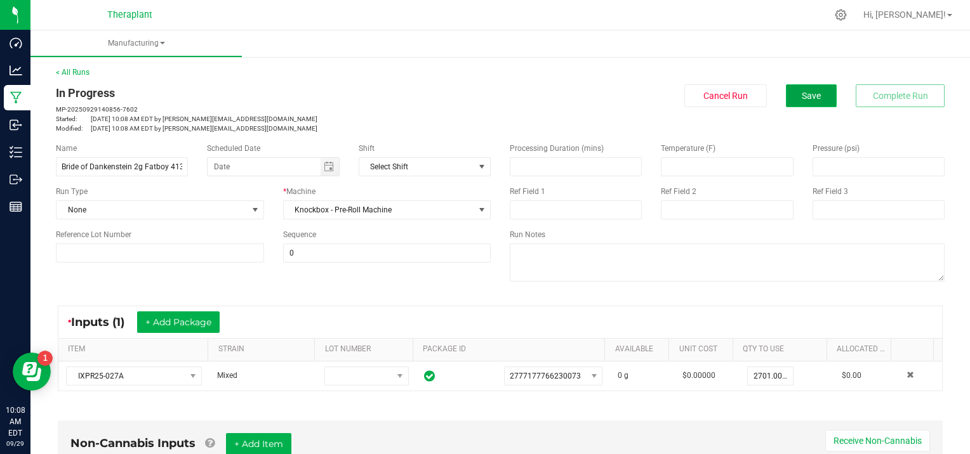
click at [805, 104] on button "Save" at bounding box center [811, 95] width 51 height 23
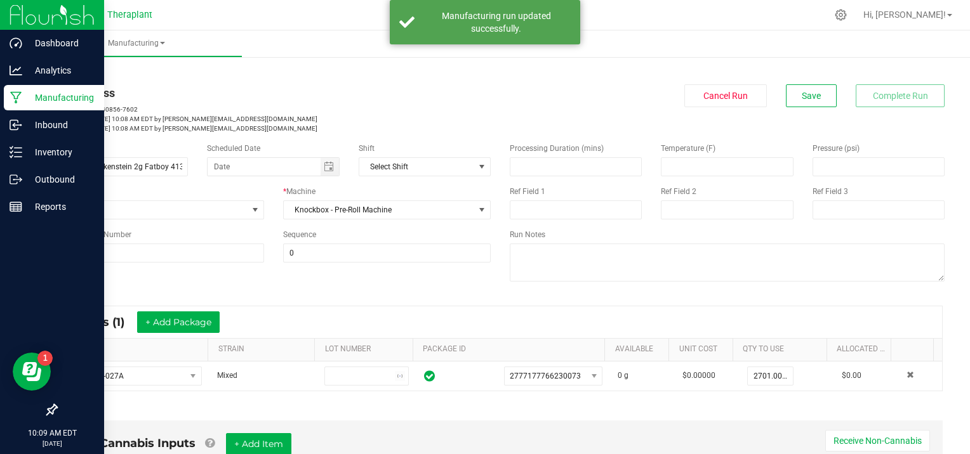
click at [8, 99] on div "Manufacturing" at bounding box center [54, 97] width 100 height 25
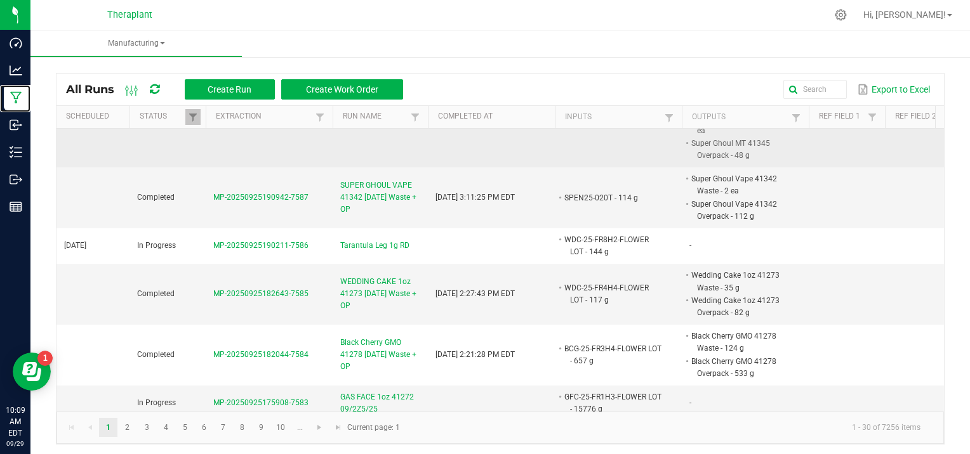
scroll to position [761, 0]
